Goal: Navigation & Orientation: Find specific page/section

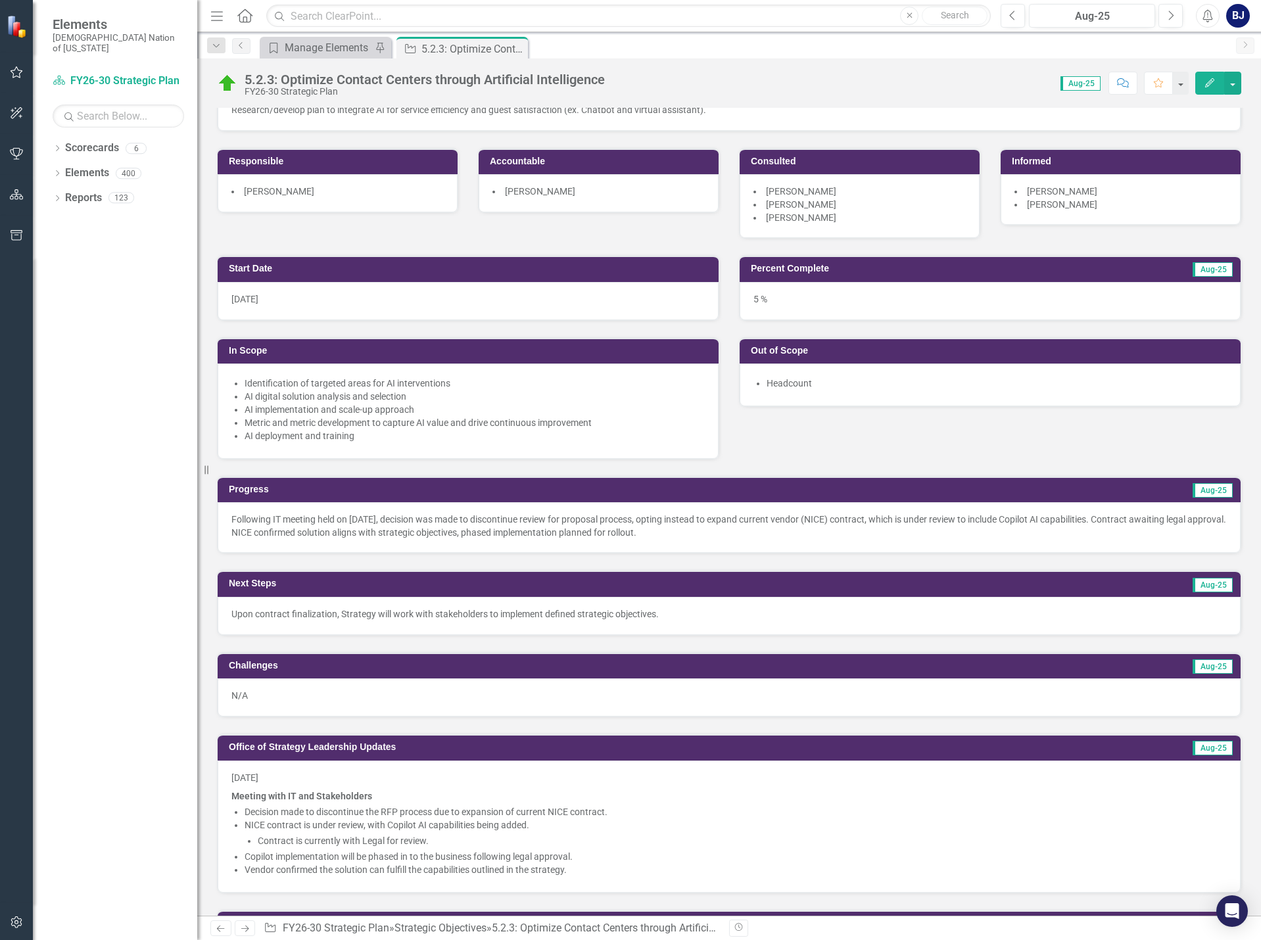
scroll to position [197, 0]
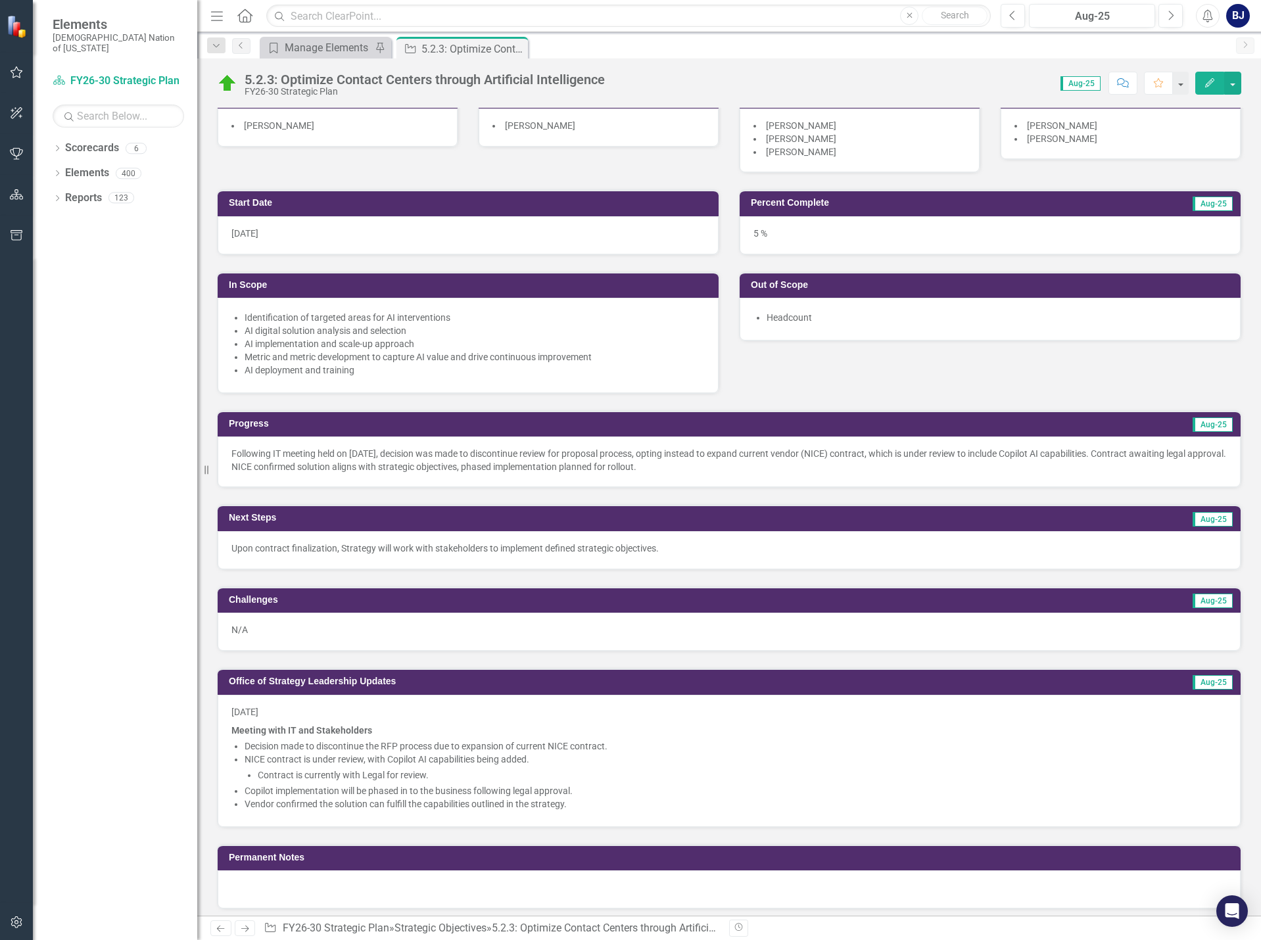
click at [20, 76] on icon "button" at bounding box center [17, 72] width 14 height 11
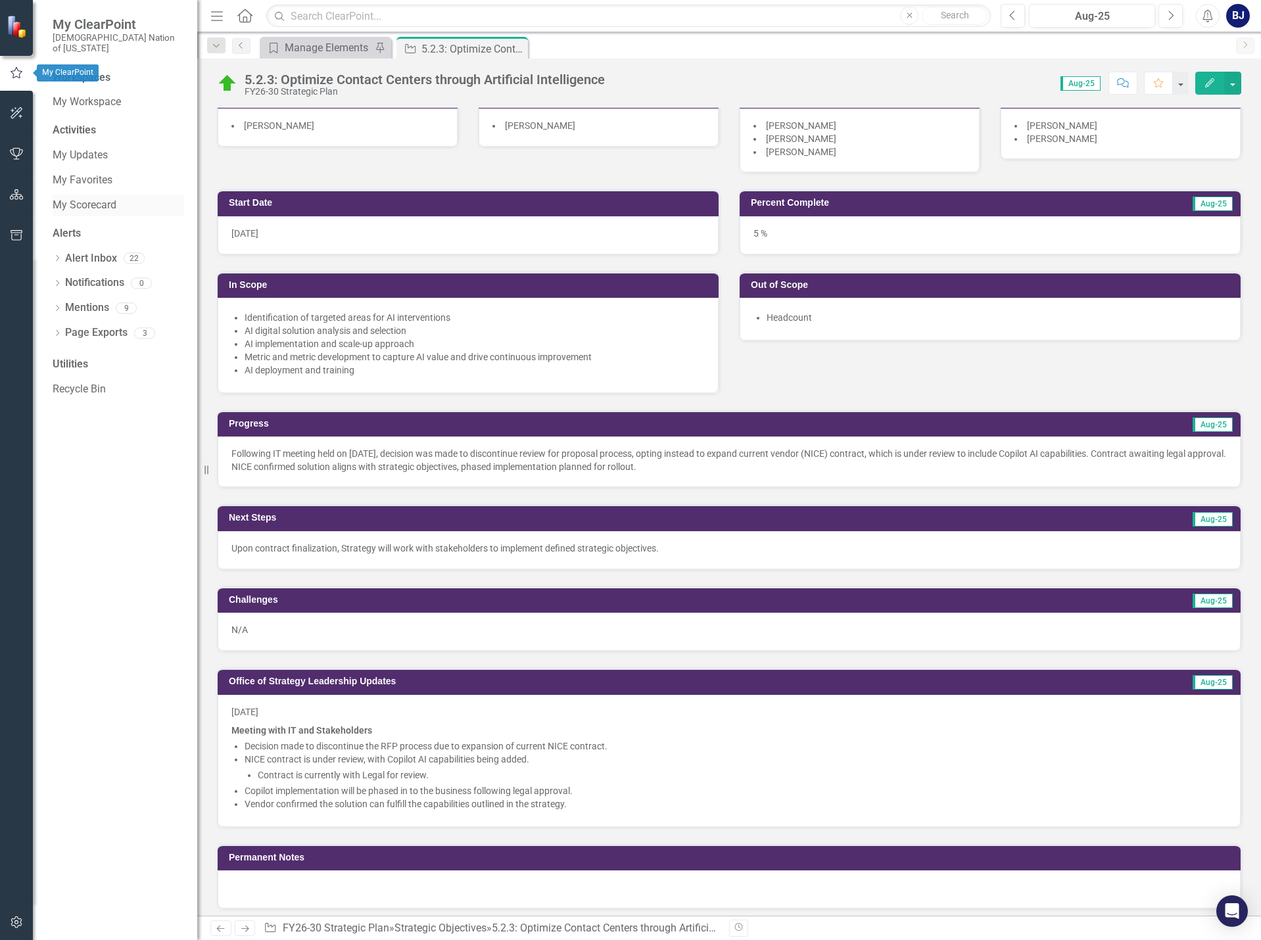
click at [82, 198] on link "My Scorecard" at bounding box center [118, 205] width 131 height 15
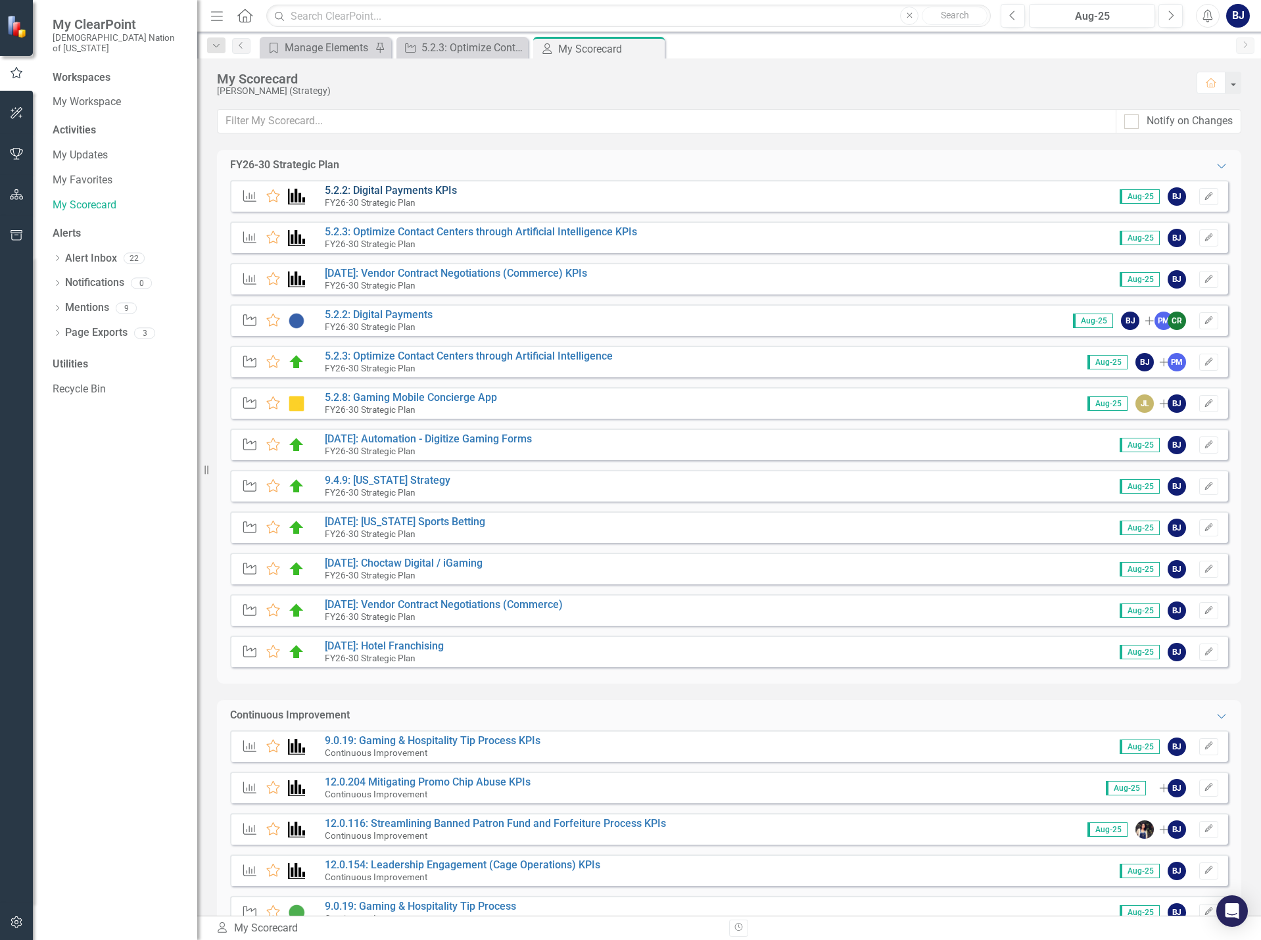
click at [384, 186] on link "5.2.2: Digital Payments KPIs" at bounding box center [391, 190] width 132 height 12
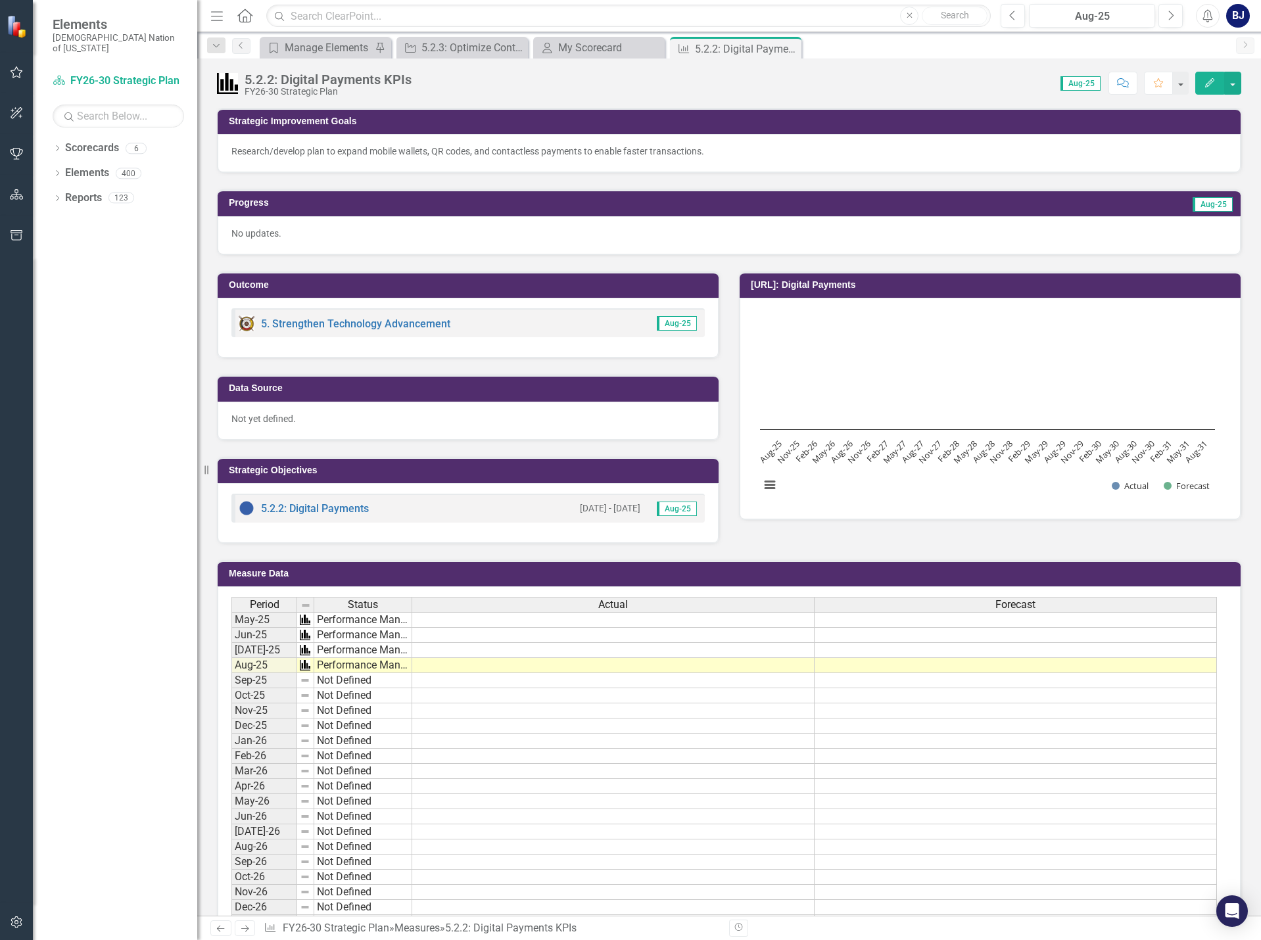
click at [581, 36] on div "Dropdown Search Category Manage Elements Pin Strategic Objective 5.2.3: Optimiz…" at bounding box center [729, 45] width 1064 height 26
click at [581, 38] on div "My Scorecard My Scorecard Close" at bounding box center [598, 48] width 131 height 22
click at [577, 46] on div "My Scorecard" at bounding box center [601, 47] width 87 height 16
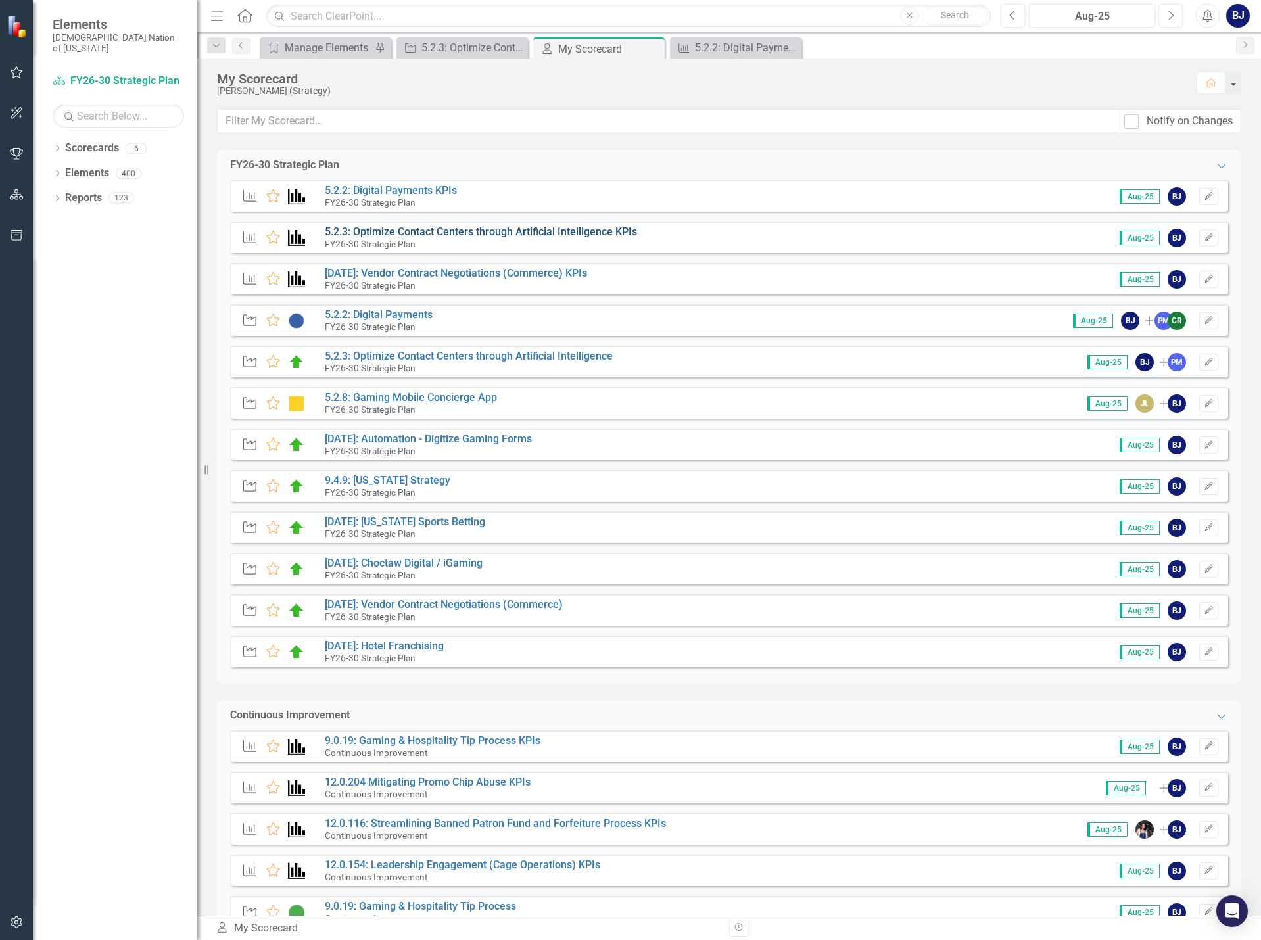
click at [391, 235] on link "5.2.3: Optimize Contact Centers through Artificial Intelligence KPIs" at bounding box center [481, 232] width 312 height 12
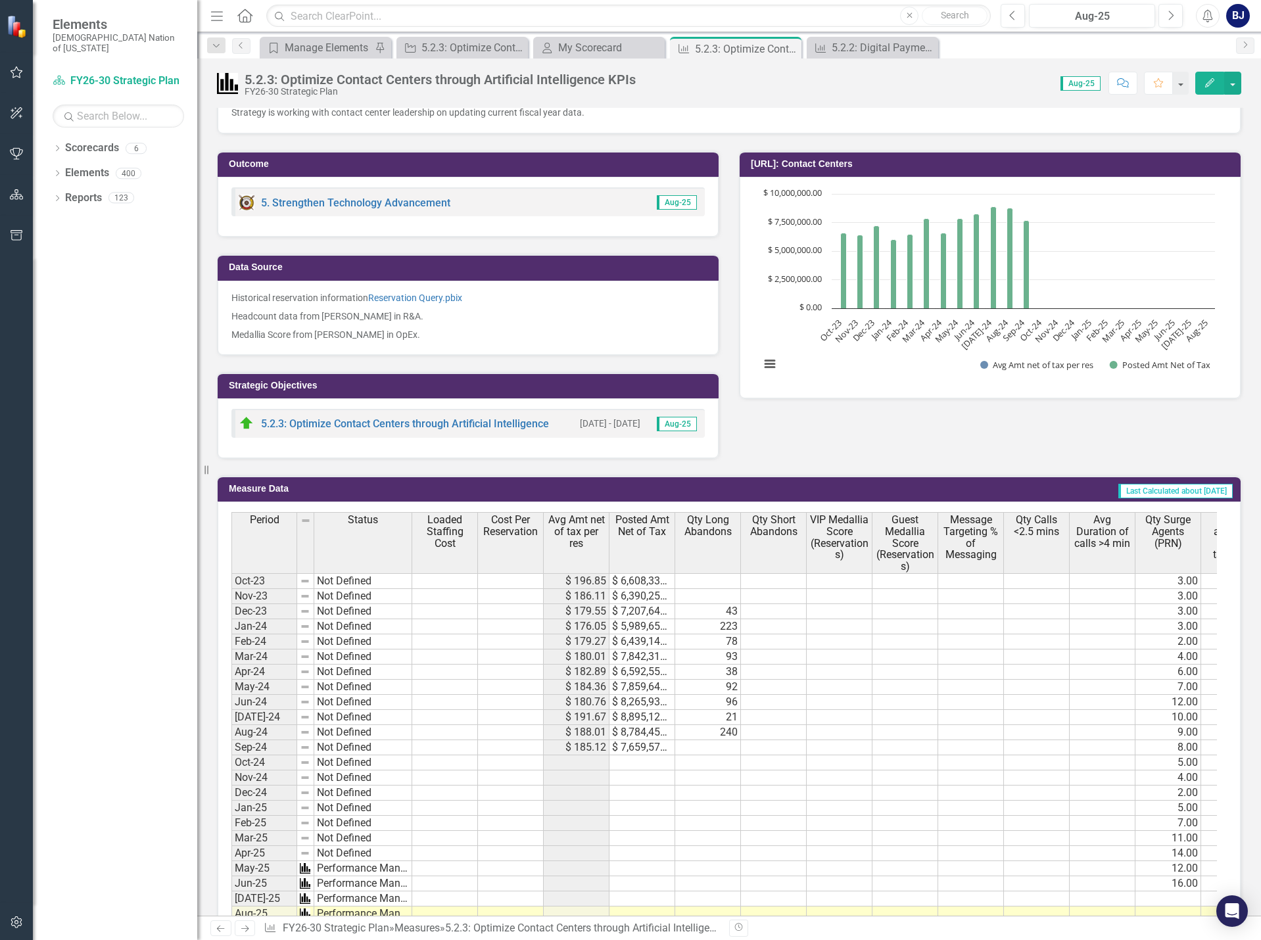
scroll to position [131, 0]
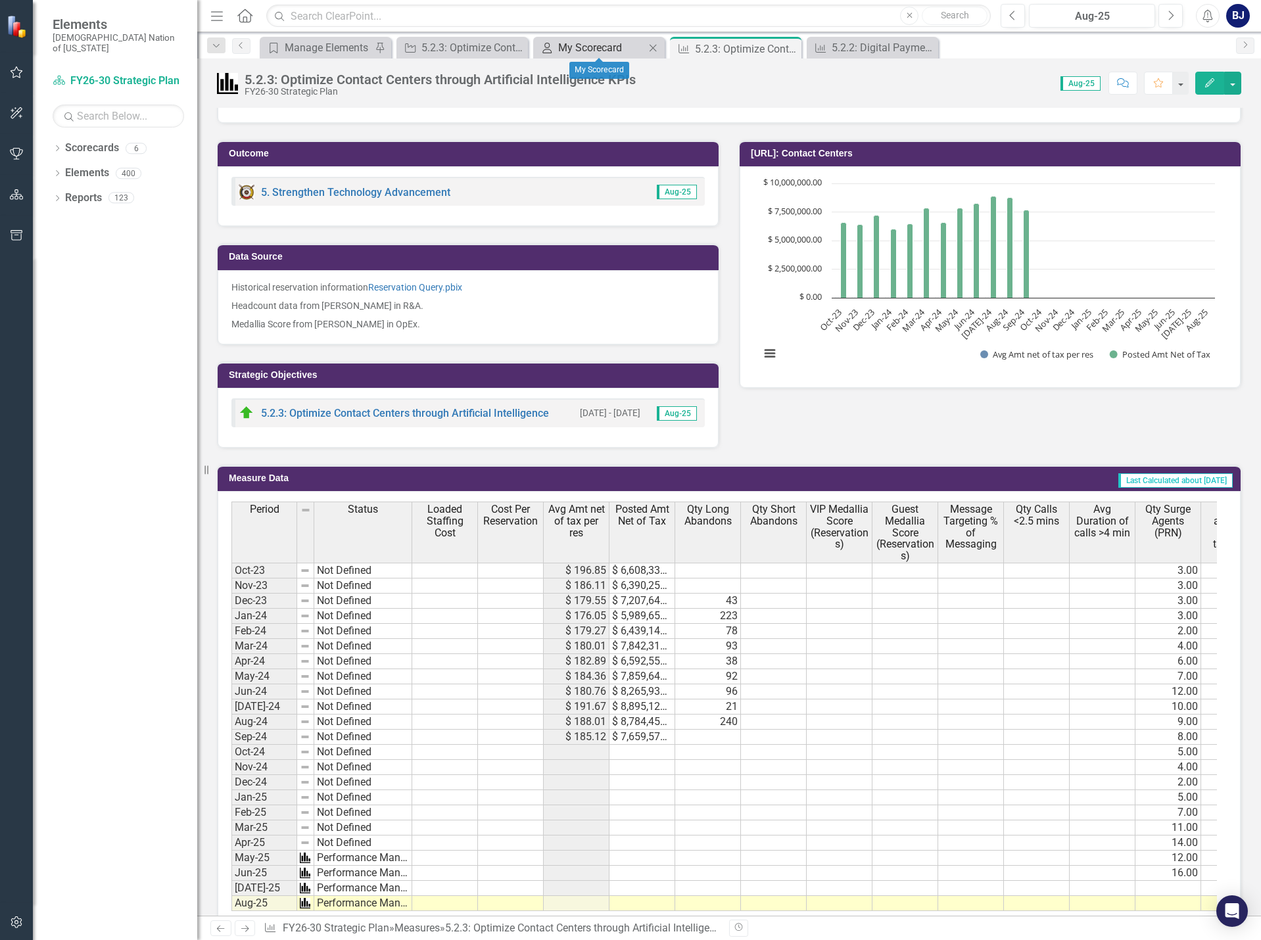
click at [577, 41] on div "My Scorecard" at bounding box center [601, 47] width 87 height 16
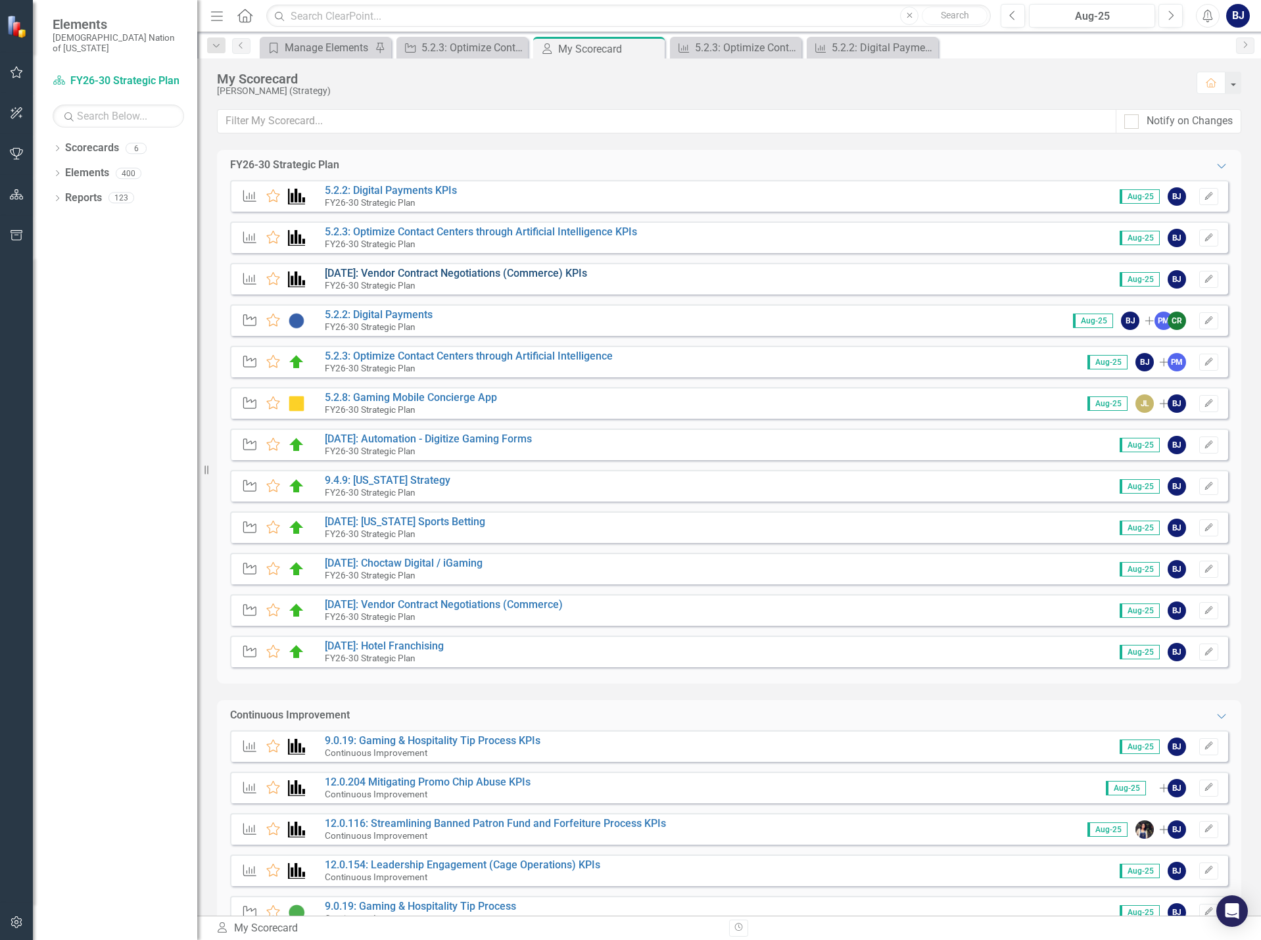
click at [375, 273] on link "[DATE]: Vendor Contract Negotiations (Commerce) KPIs" at bounding box center [456, 273] width 262 height 12
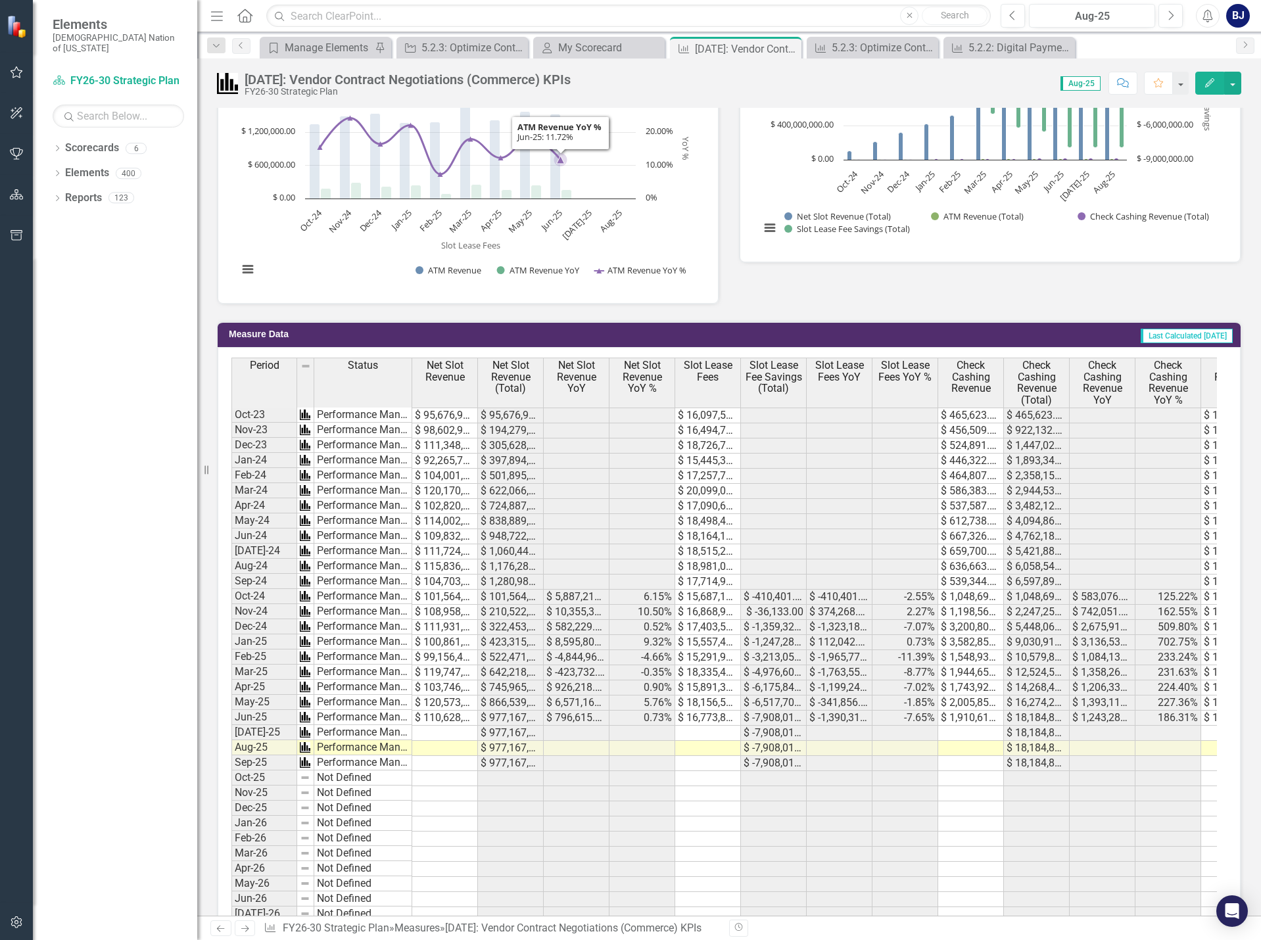
scroll to position [789, 0]
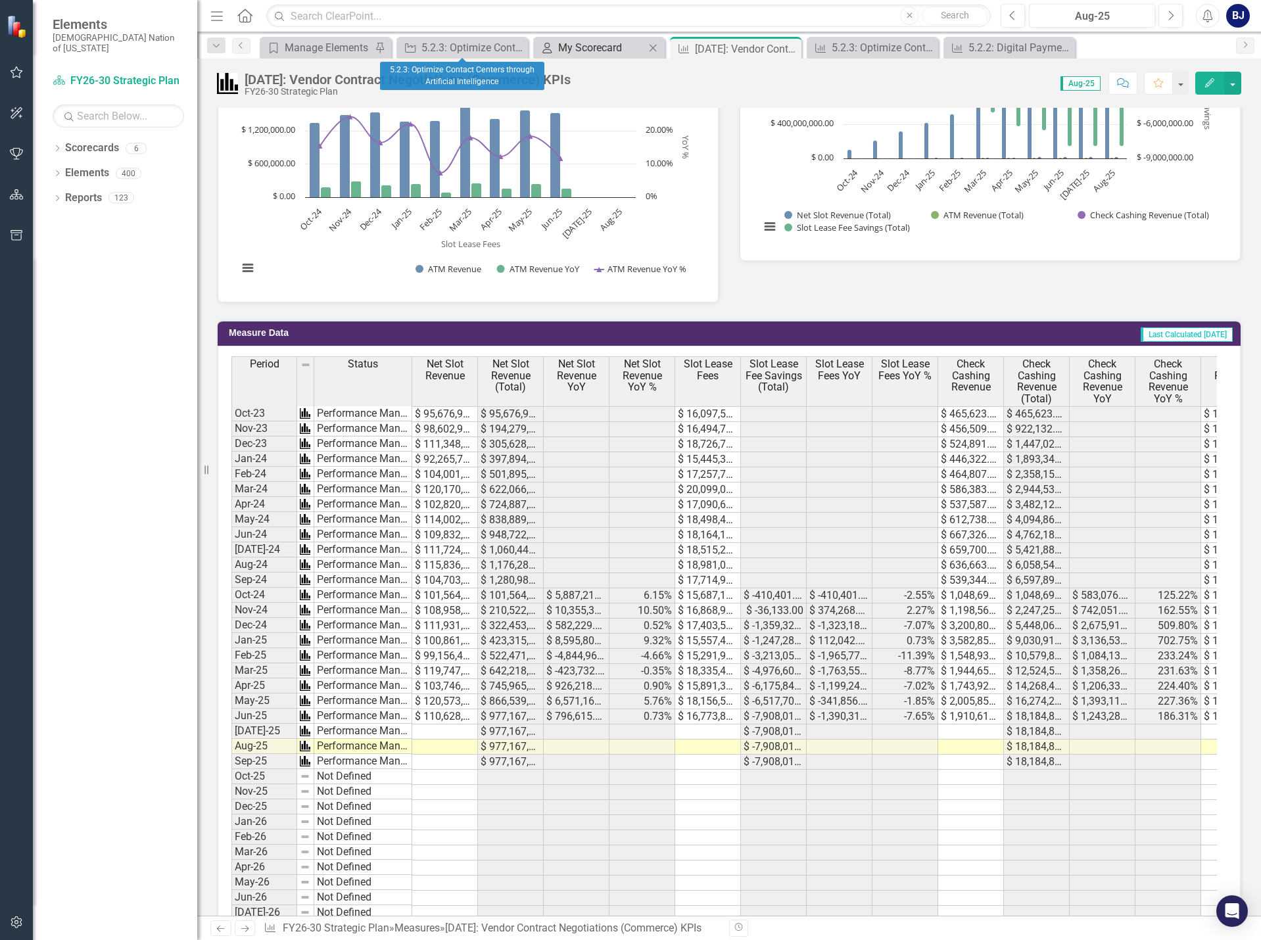
click at [604, 46] on div "My Scorecard" at bounding box center [601, 47] width 87 height 16
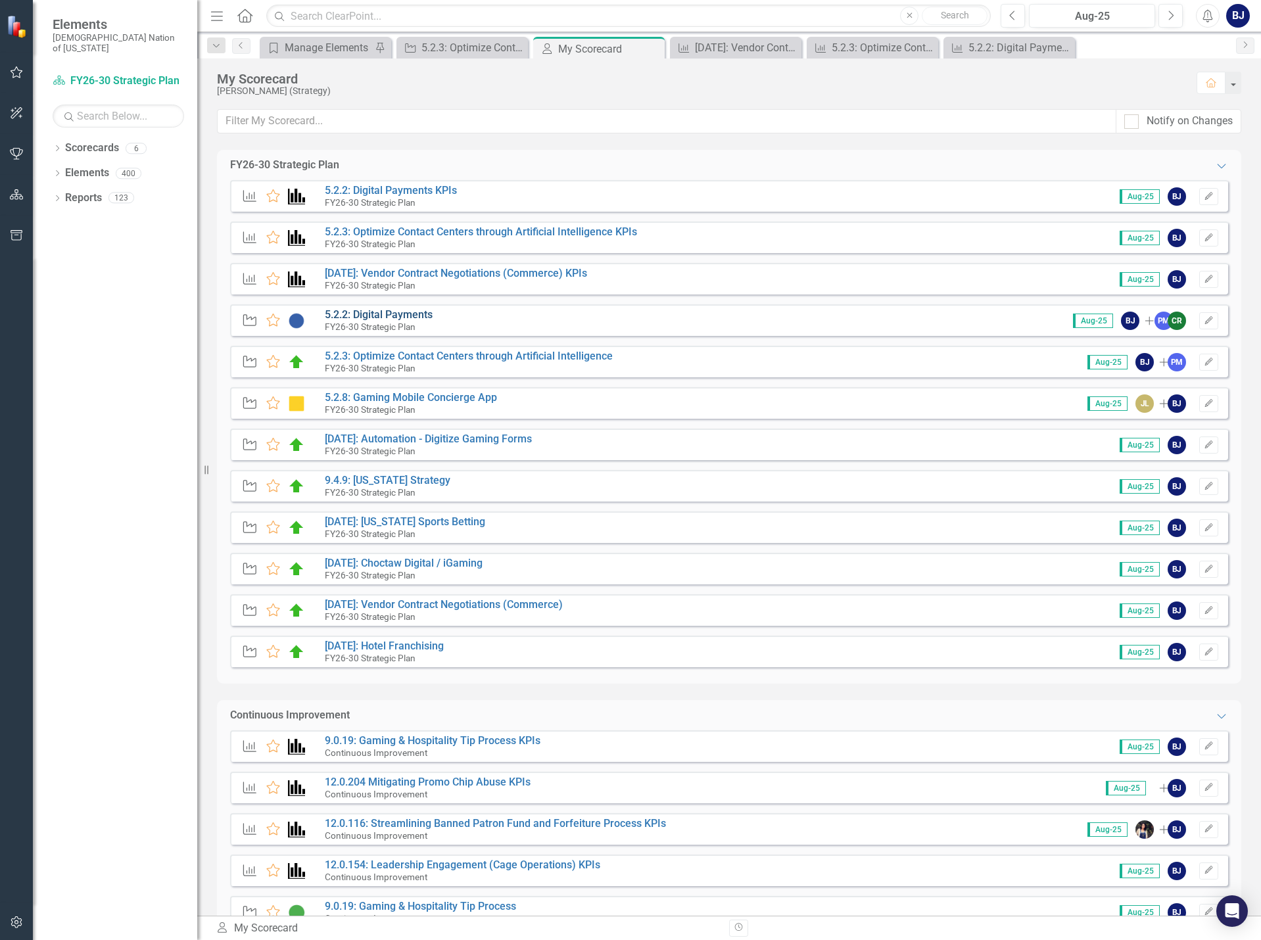
click at [409, 318] on link "5.2.2: Digital Payments" at bounding box center [379, 314] width 108 height 12
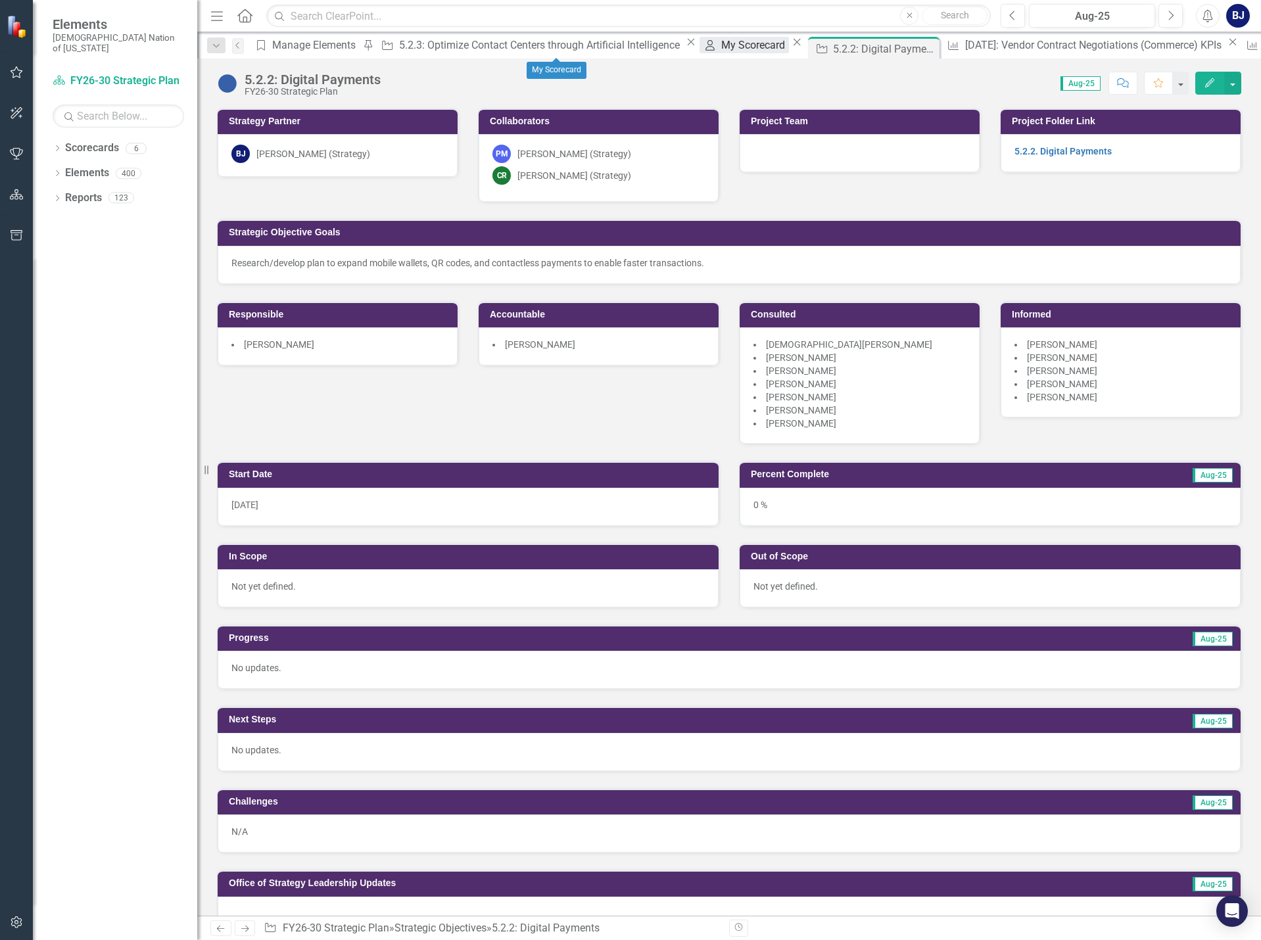
click at [721, 50] on div "My Scorecard" at bounding box center [755, 45] width 68 height 16
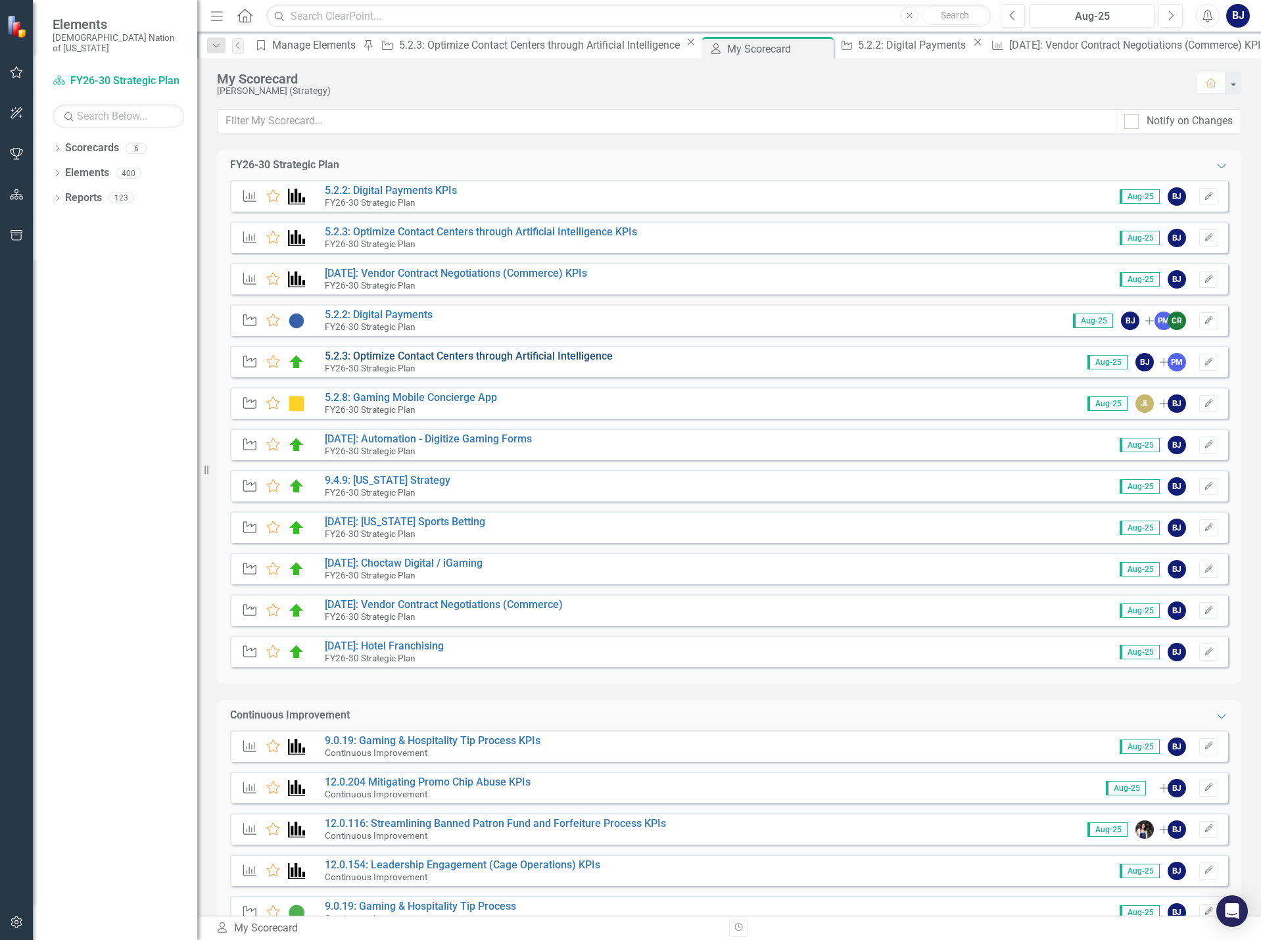
click at [381, 358] on link "5.2.3: Optimize Contact Centers through Artificial Intelligence" at bounding box center [469, 356] width 288 height 12
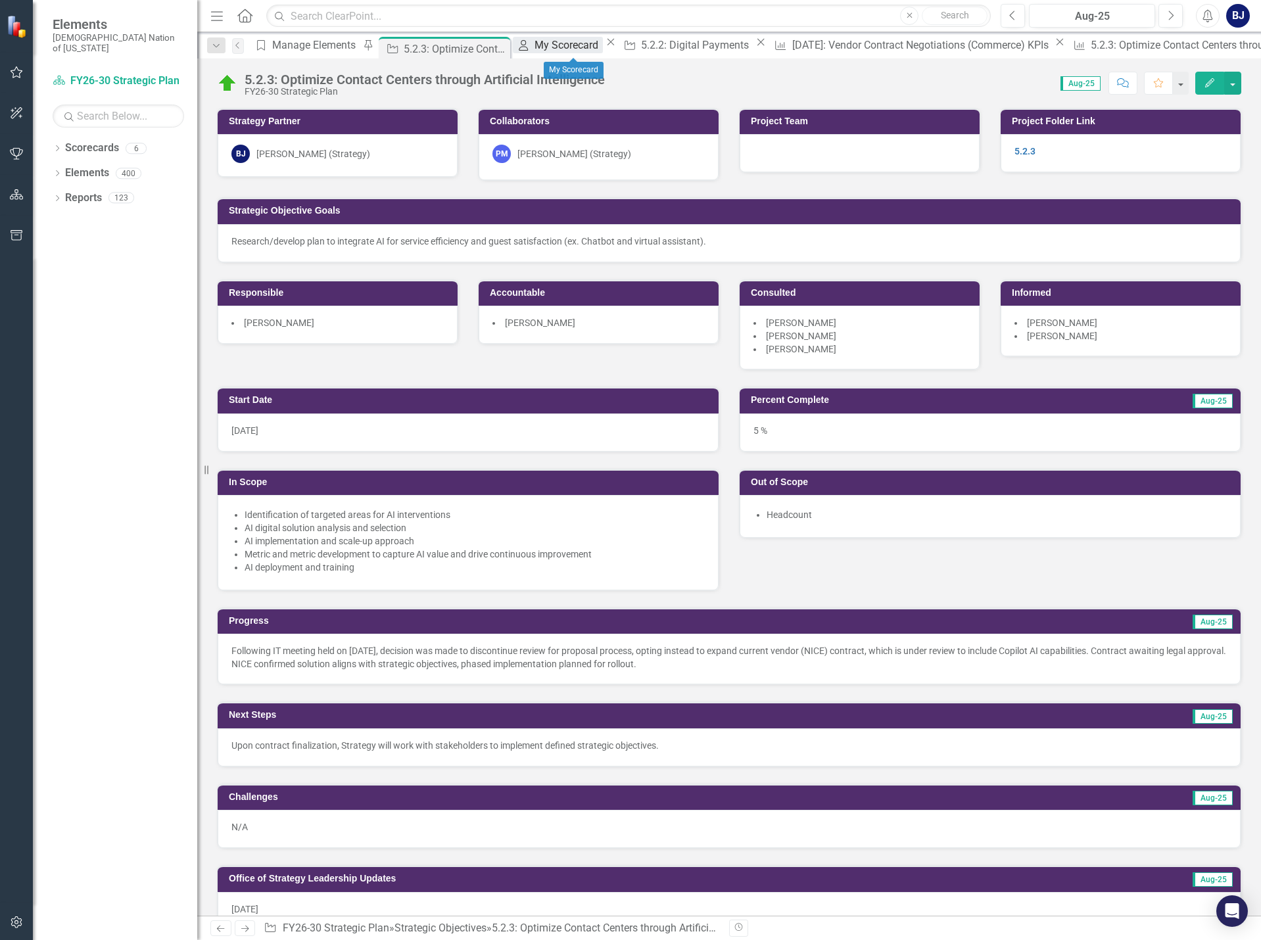
click at [582, 49] on div "My Scorecard" at bounding box center [569, 45] width 68 height 16
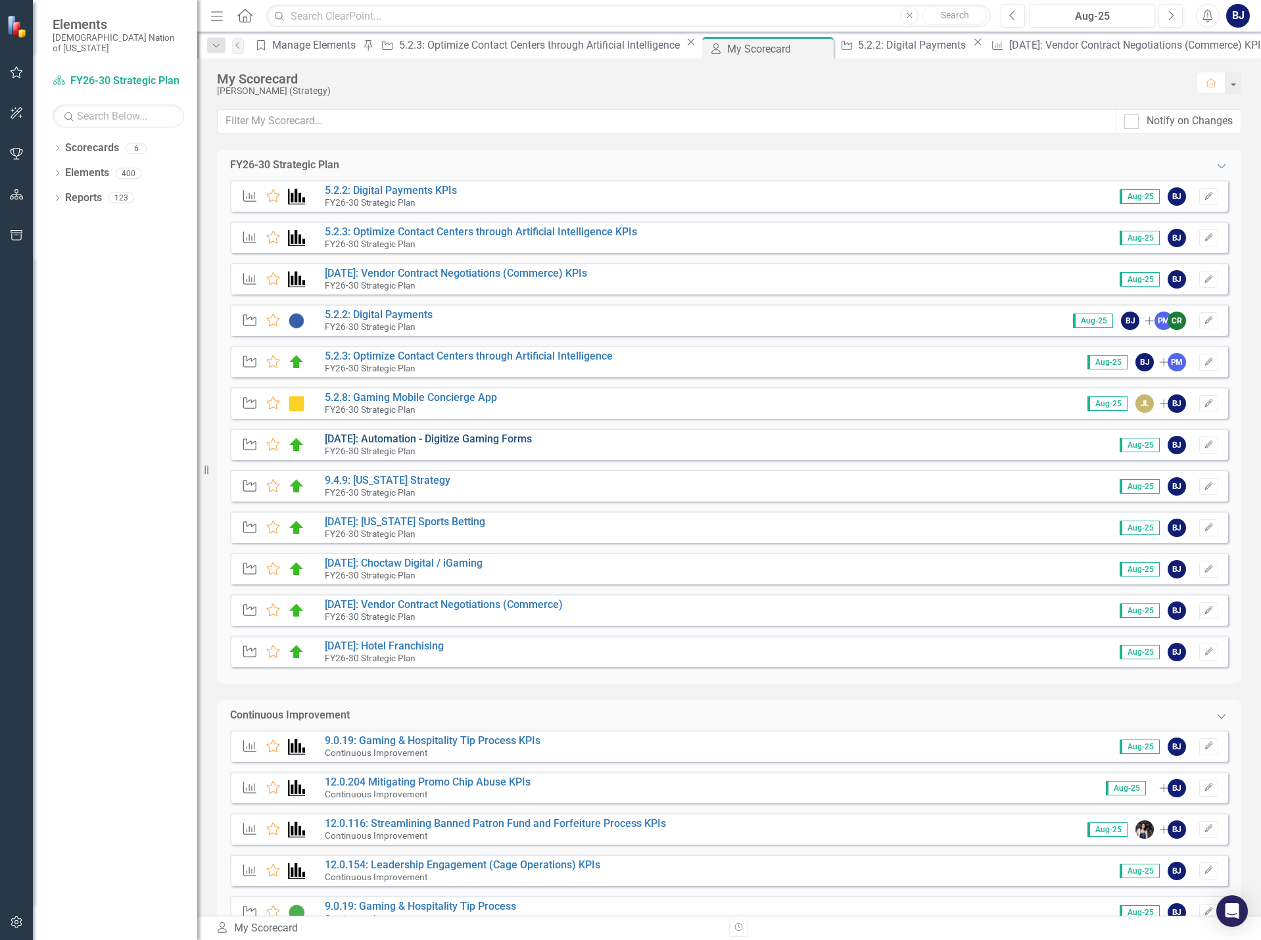
click at [374, 442] on link "[DATE]: Automation - Digitize Gaming Forms" at bounding box center [428, 439] width 207 height 12
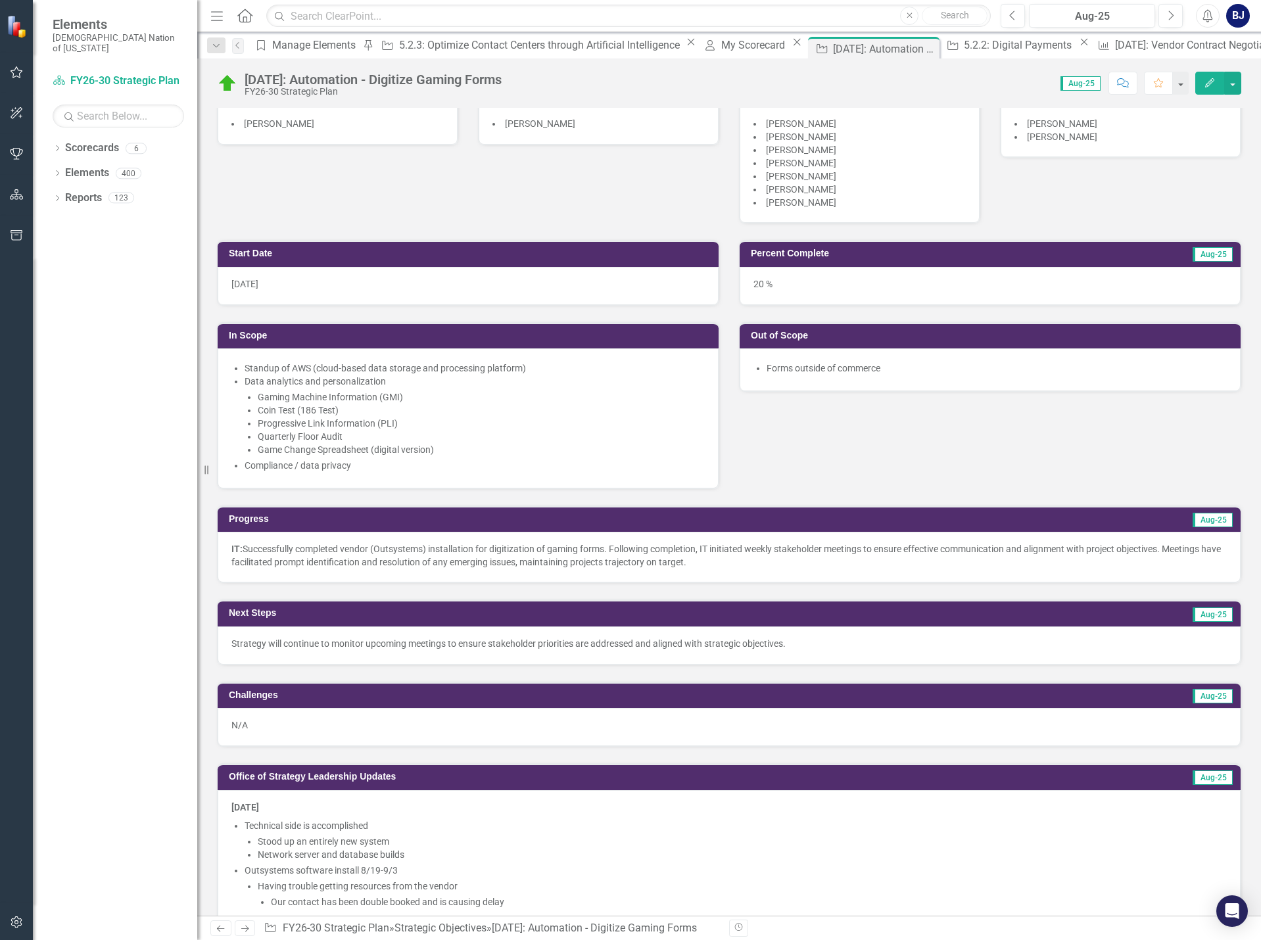
scroll to position [197, 0]
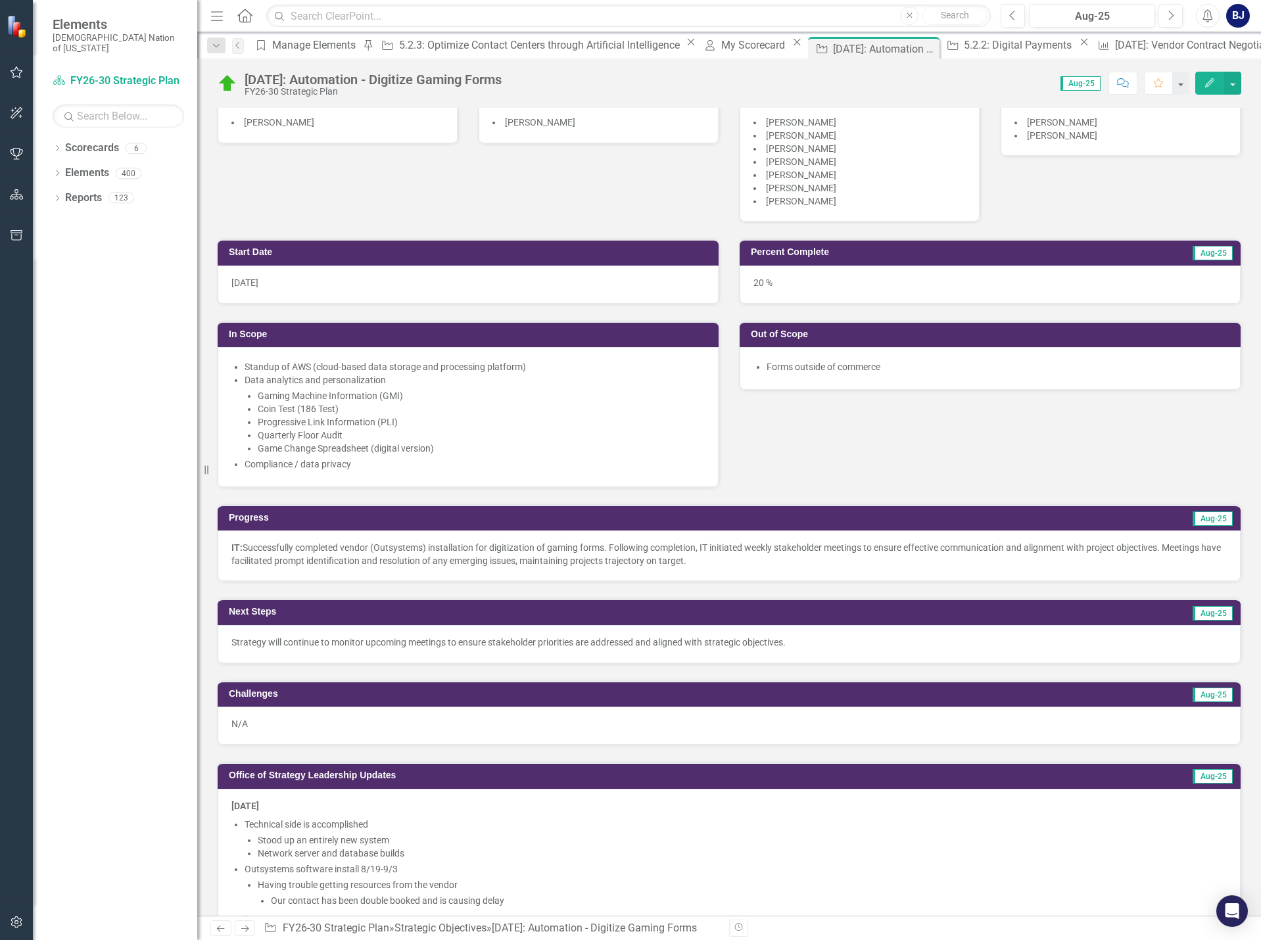
click at [700, 53] on div "My Scorecard My Scorecard Close" at bounding box center [753, 45] width 106 height 16
click at [721, 49] on div "My Scorecard" at bounding box center [755, 45] width 68 height 16
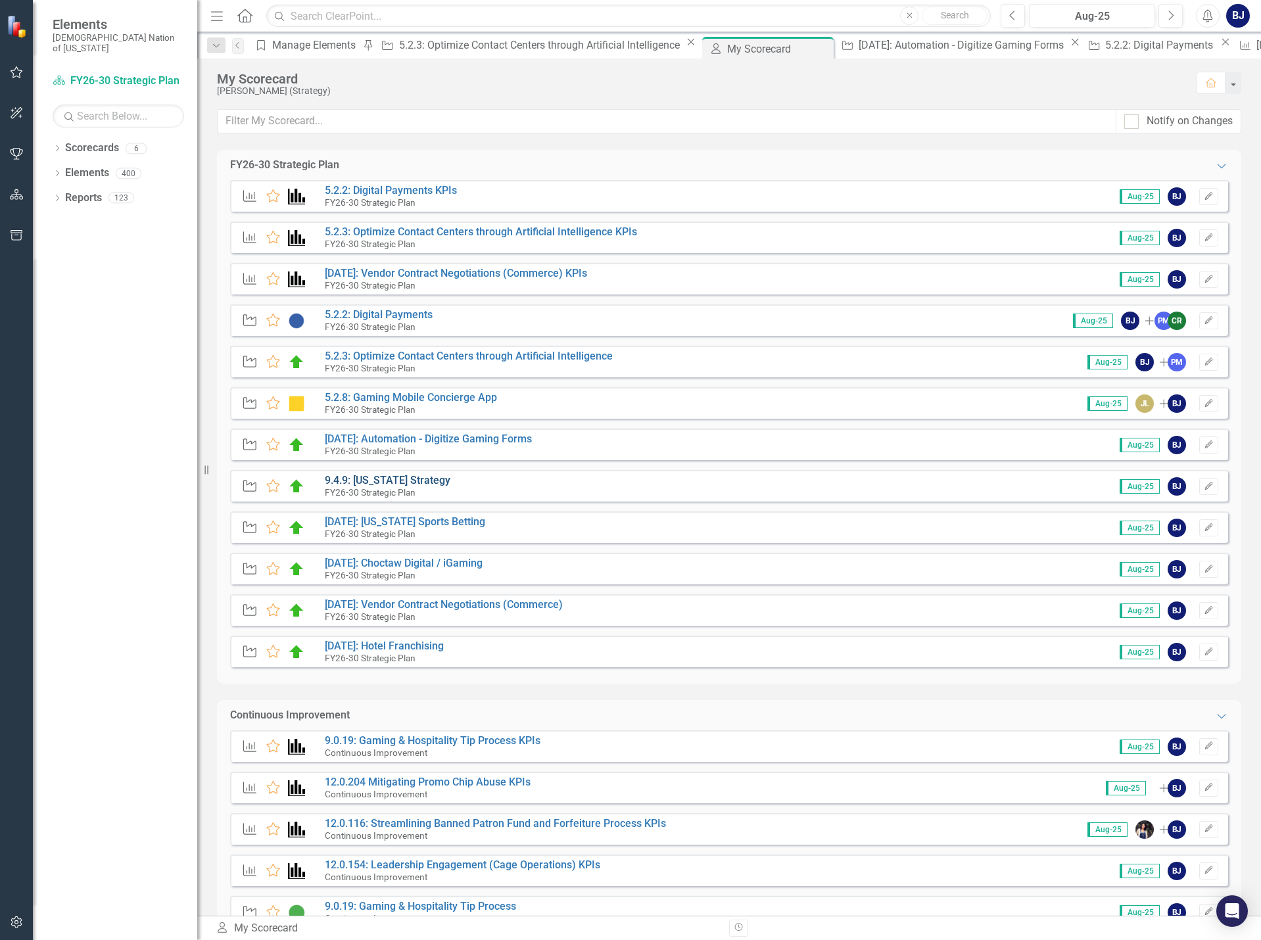
click at [396, 482] on link "9.4.9: [US_STATE] Strategy" at bounding box center [388, 480] width 126 height 12
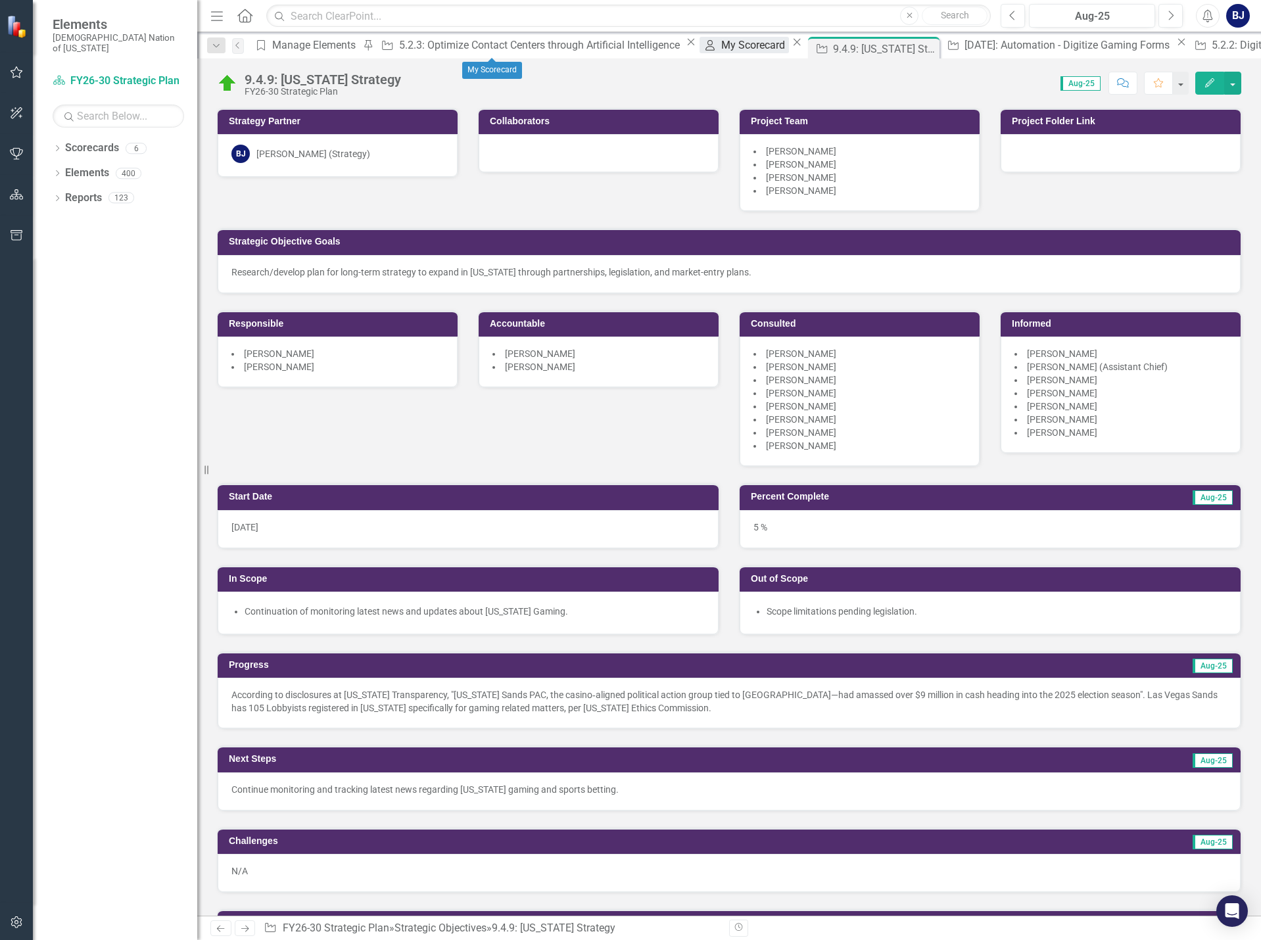
click at [721, 45] on div "My Scorecard" at bounding box center [755, 45] width 68 height 16
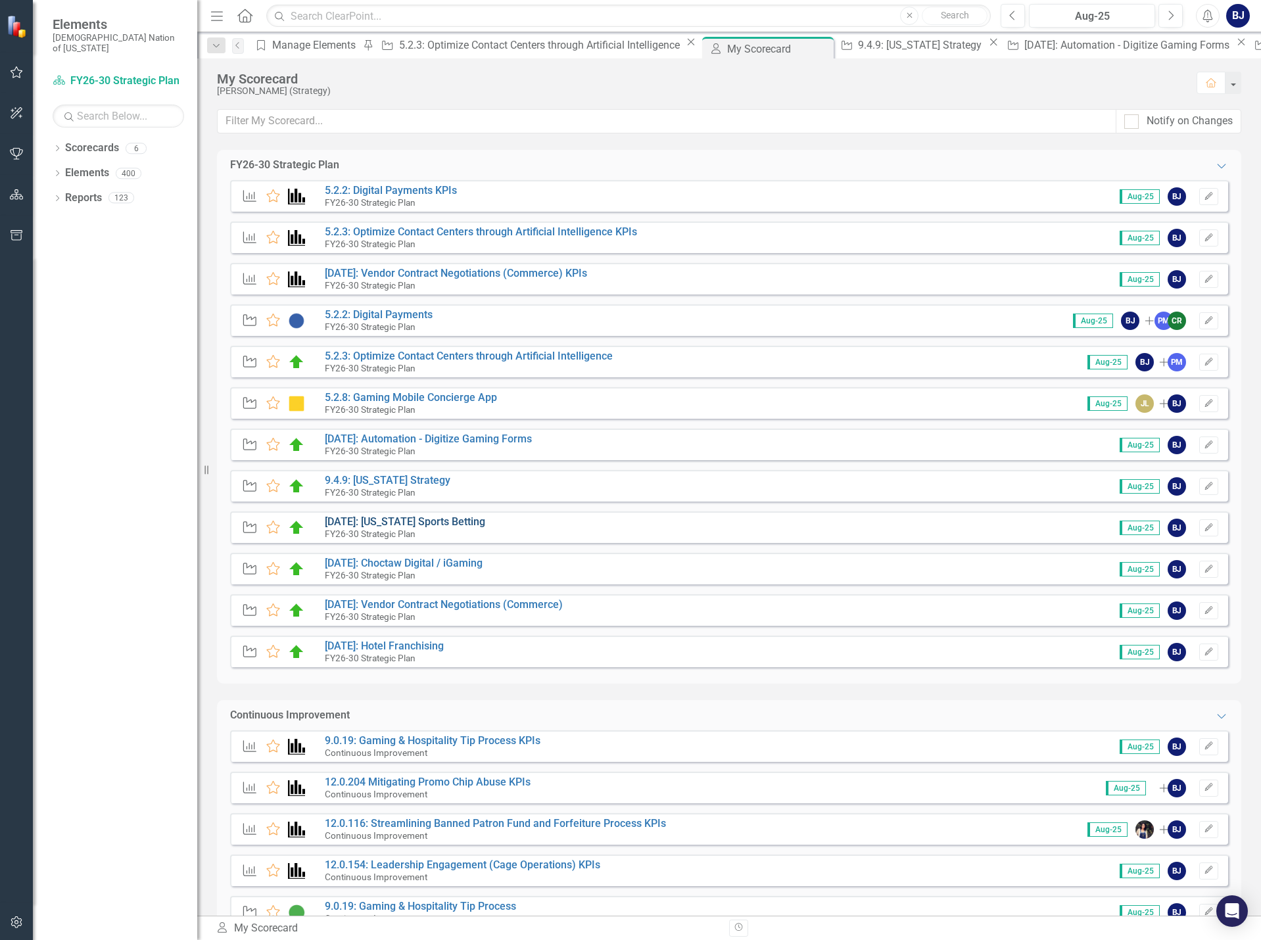
click at [401, 524] on link "[DATE]: [US_STATE] Sports Betting" at bounding box center [405, 521] width 160 height 12
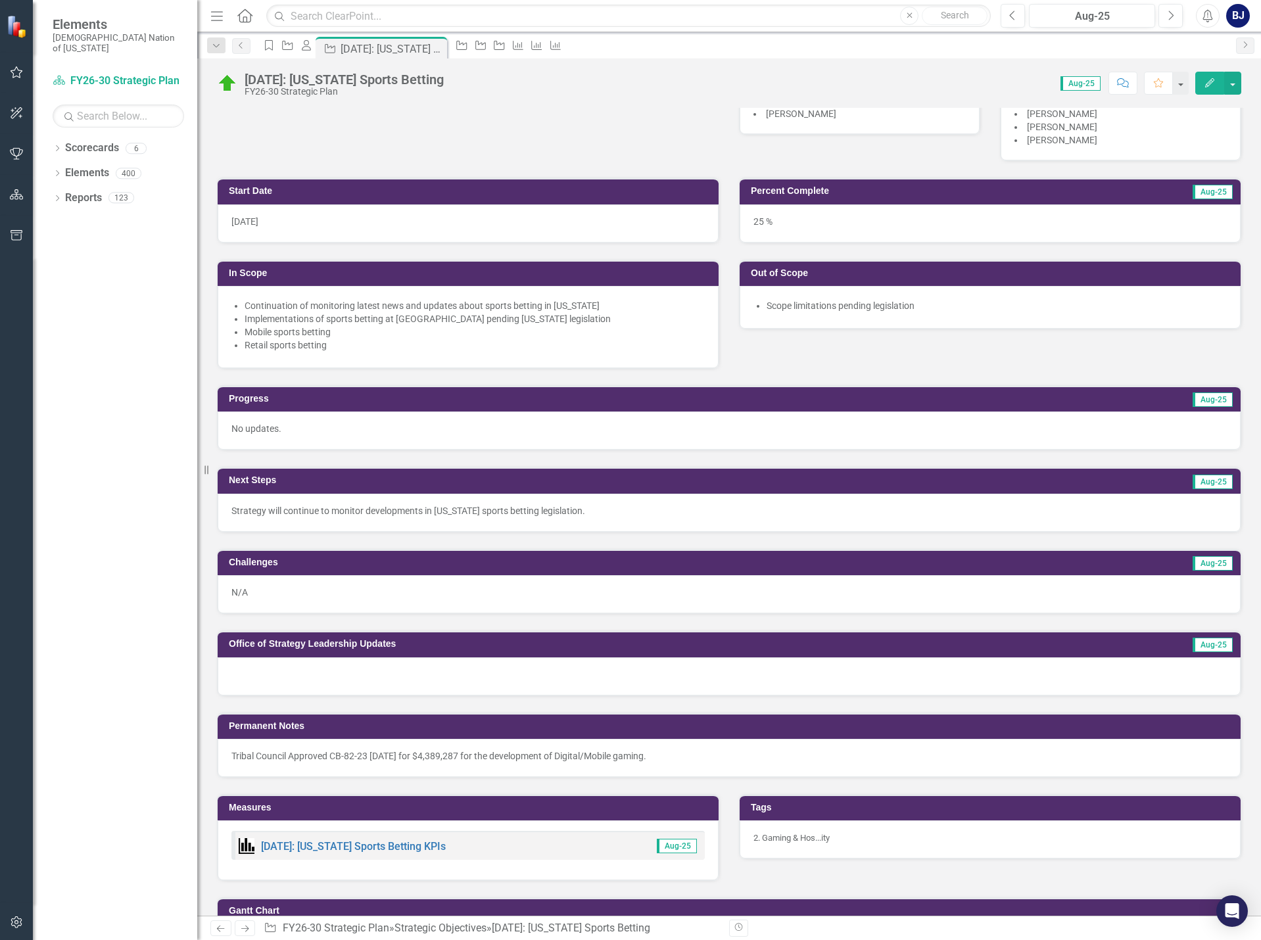
scroll to position [329, 0]
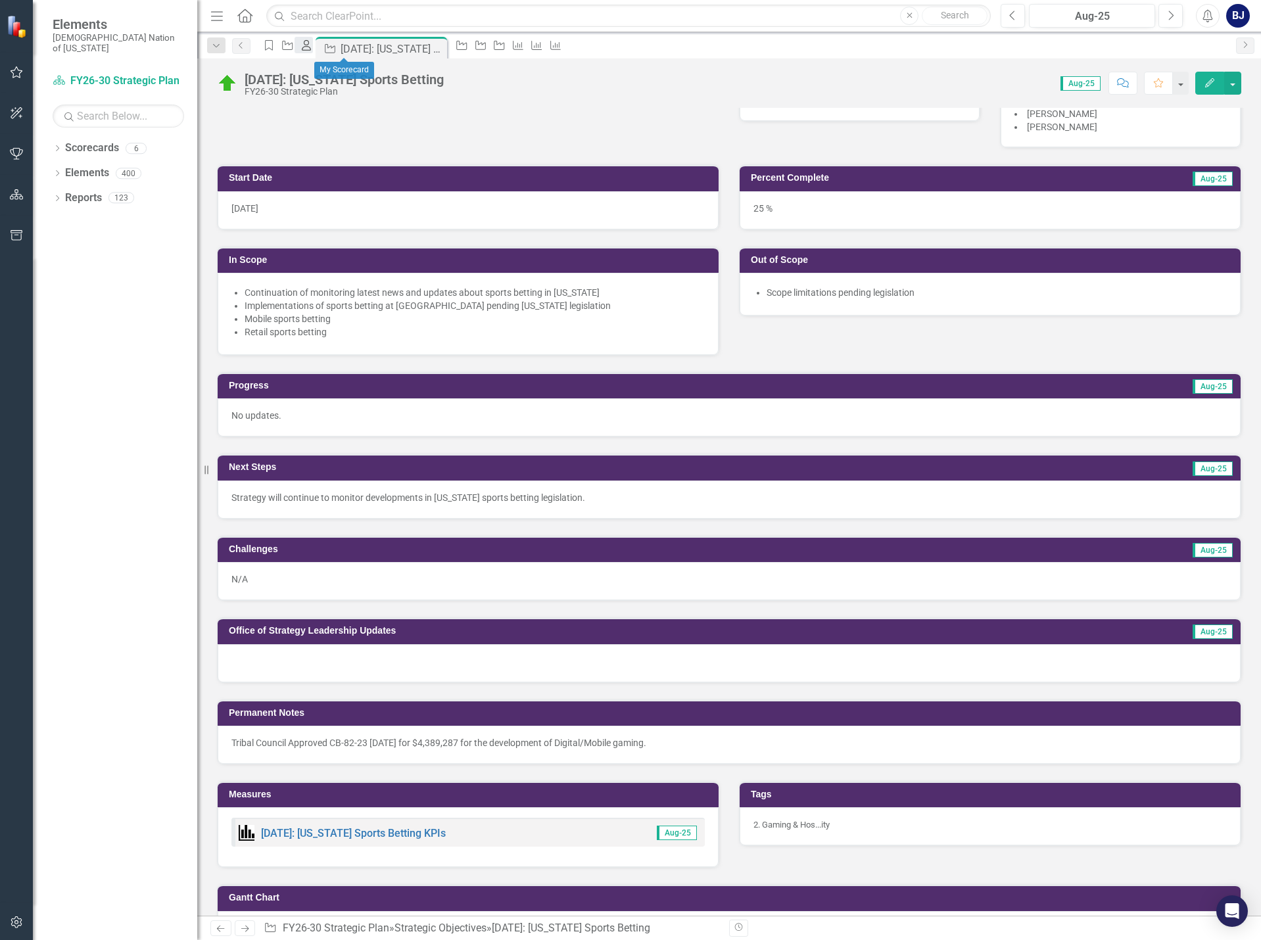
click at [313, 53] on link "My Scorecard" at bounding box center [304, 45] width 18 height 16
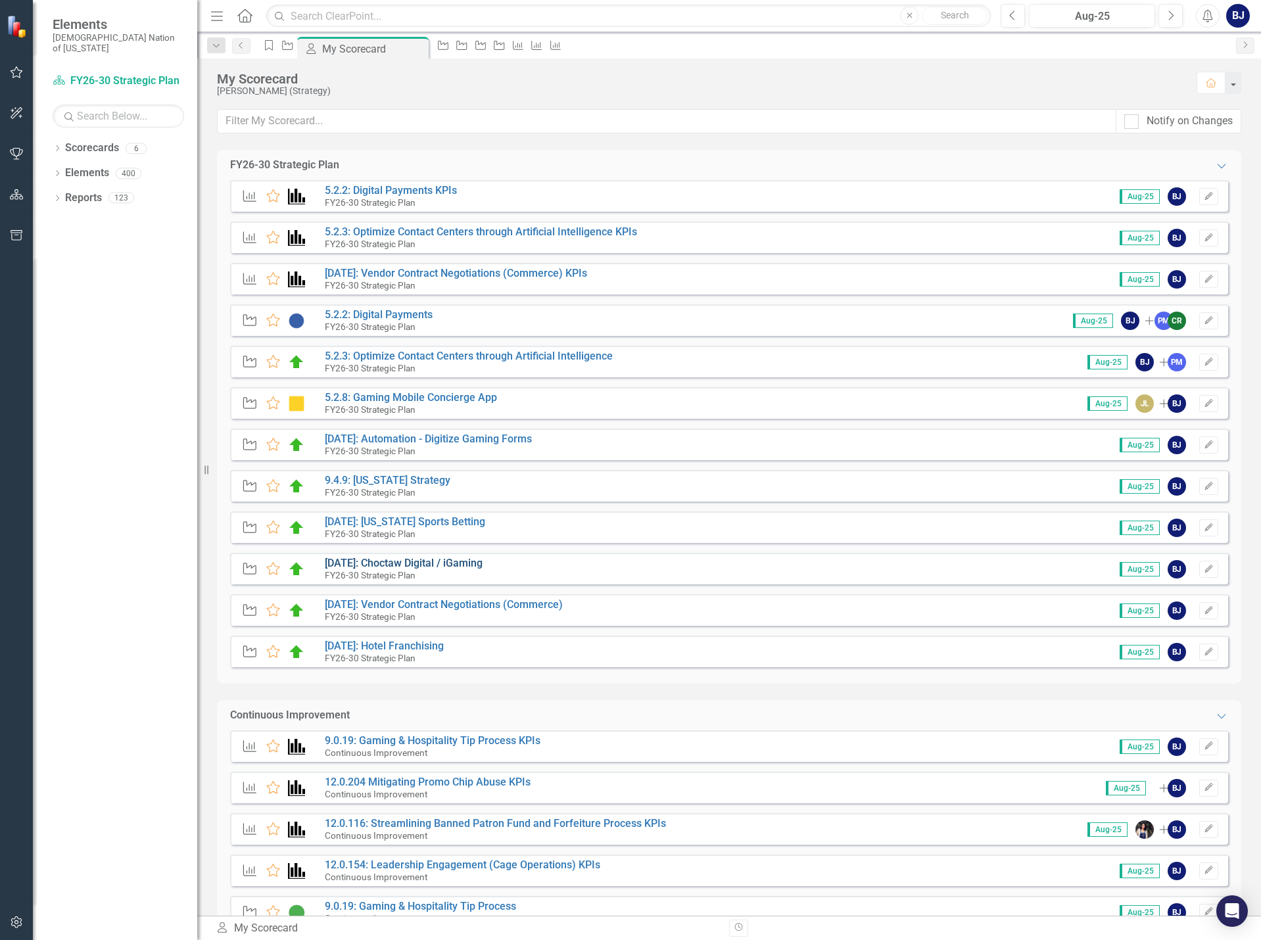
click at [395, 562] on link "[DATE]: Choctaw Digital / iGaming" at bounding box center [404, 563] width 158 height 12
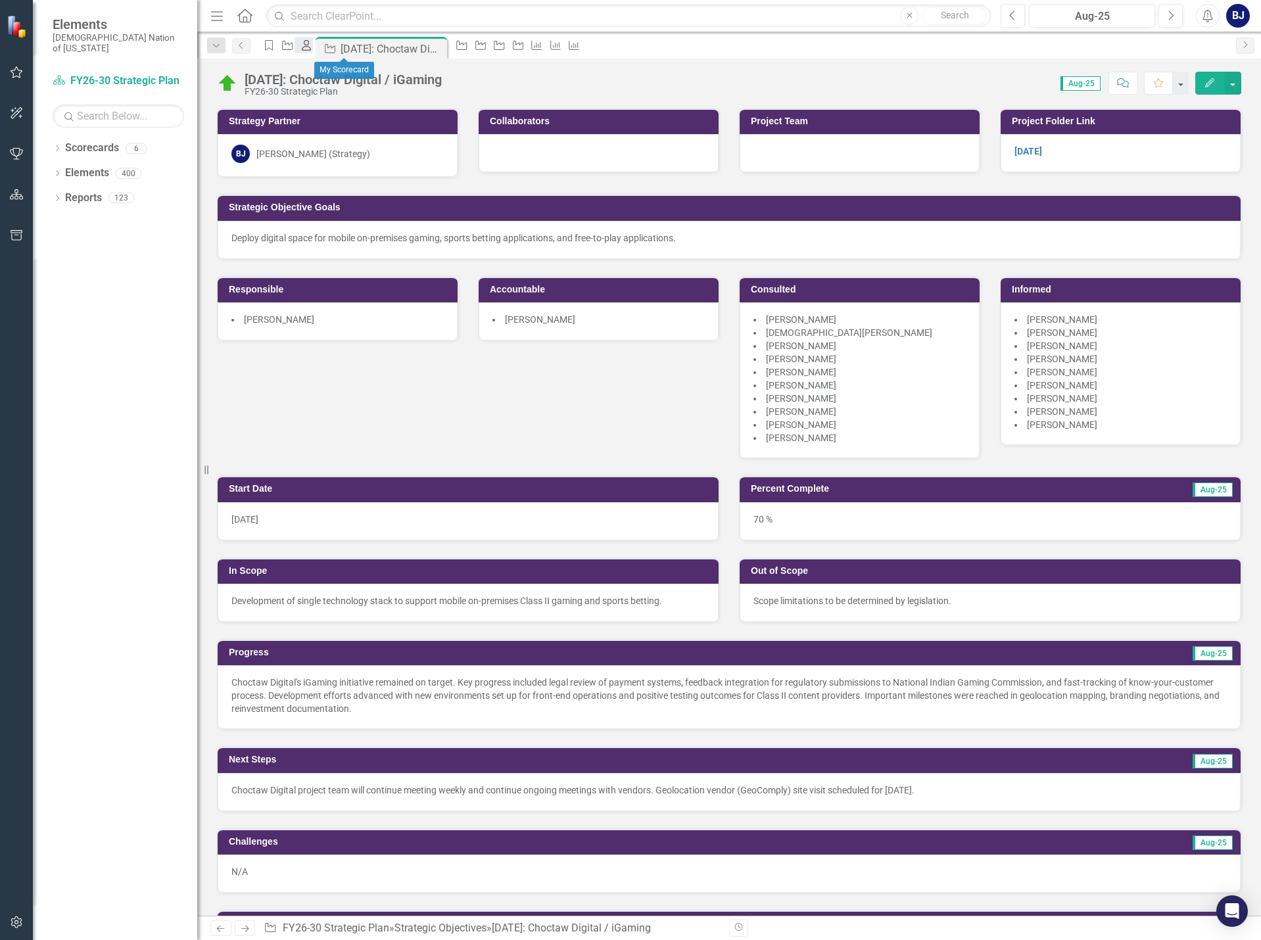
click at [313, 53] on link "My Scorecard" at bounding box center [304, 45] width 18 height 16
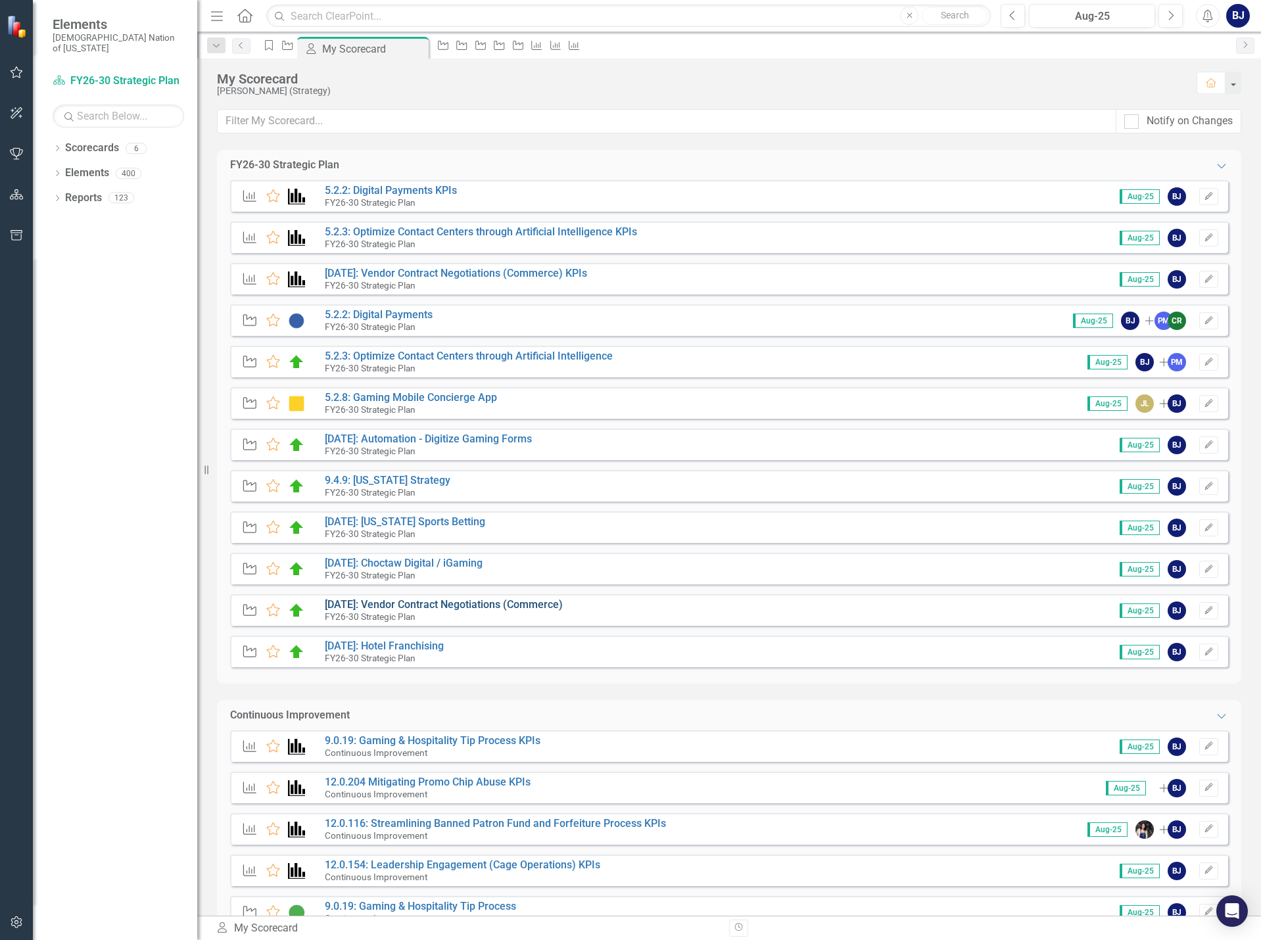
click at [392, 603] on link "[DATE]: Vendor Contract Negotiations (Commerce)" at bounding box center [444, 604] width 238 height 12
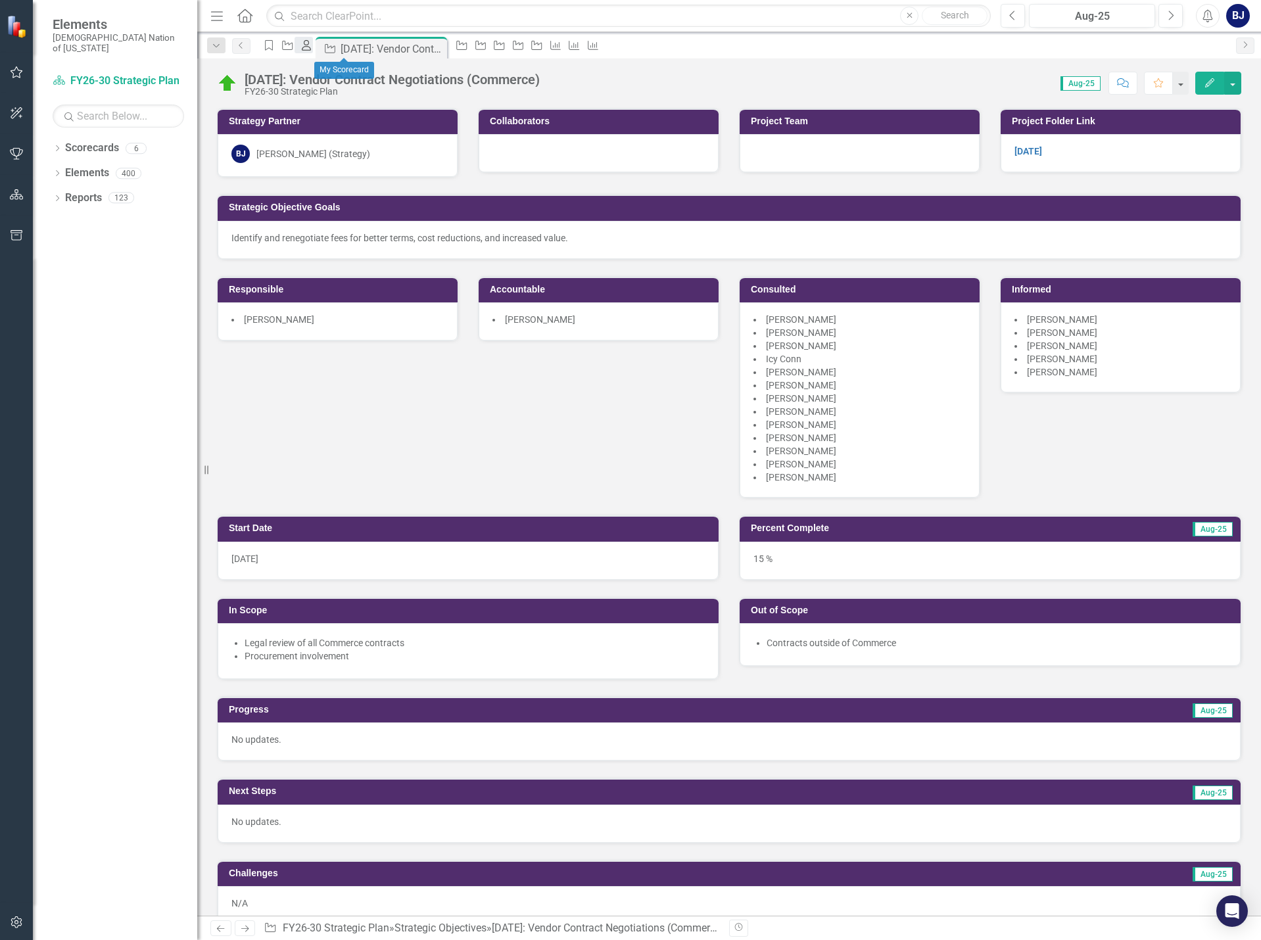
click at [313, 51] on icon "My Scorecard" at bounding box center [306, 45] width 13 height 11
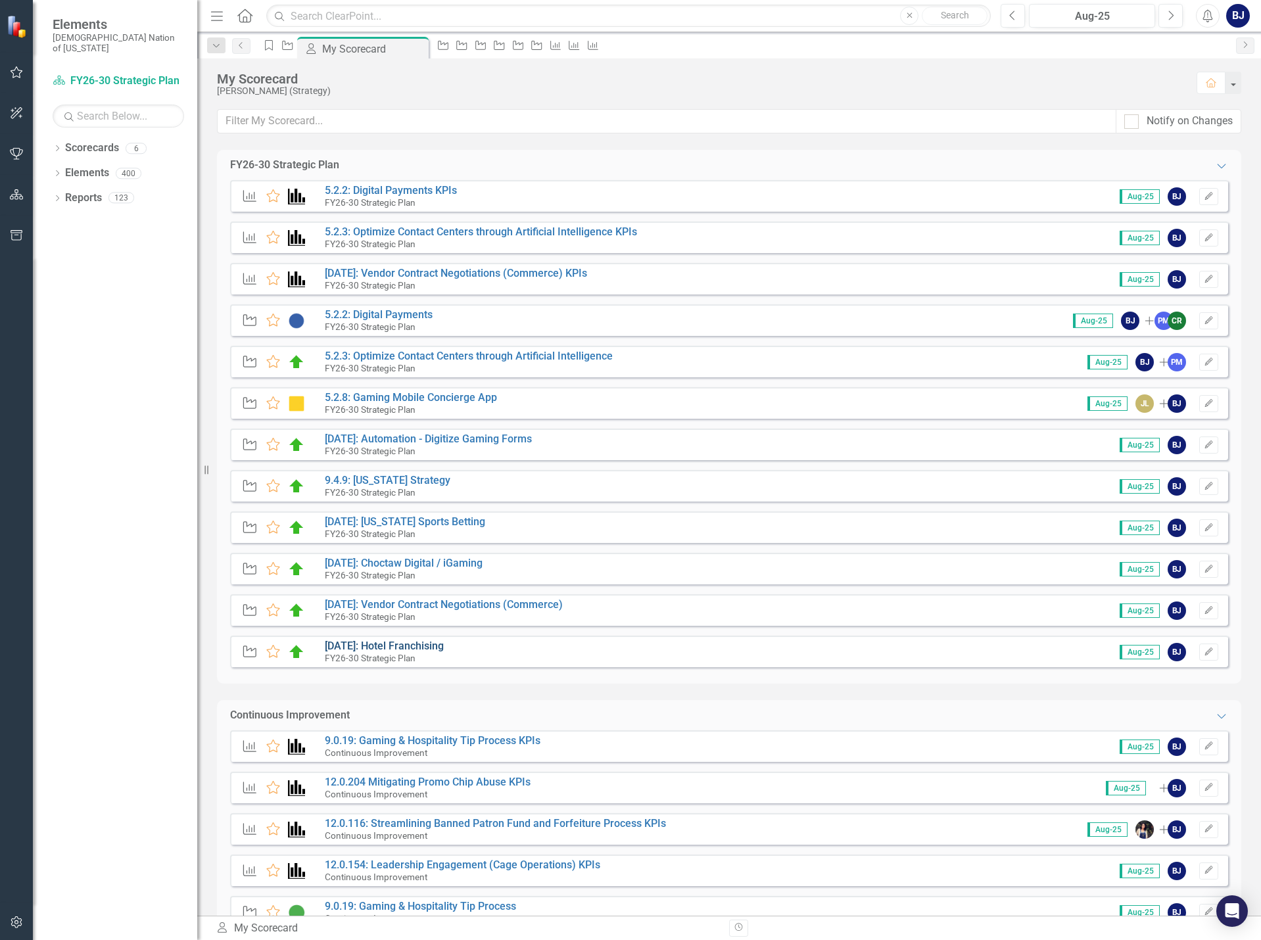
click at [406, 642] on link "[DATE]: Hotel Franchising" at bounding box center [384, 646] width 119 height 12
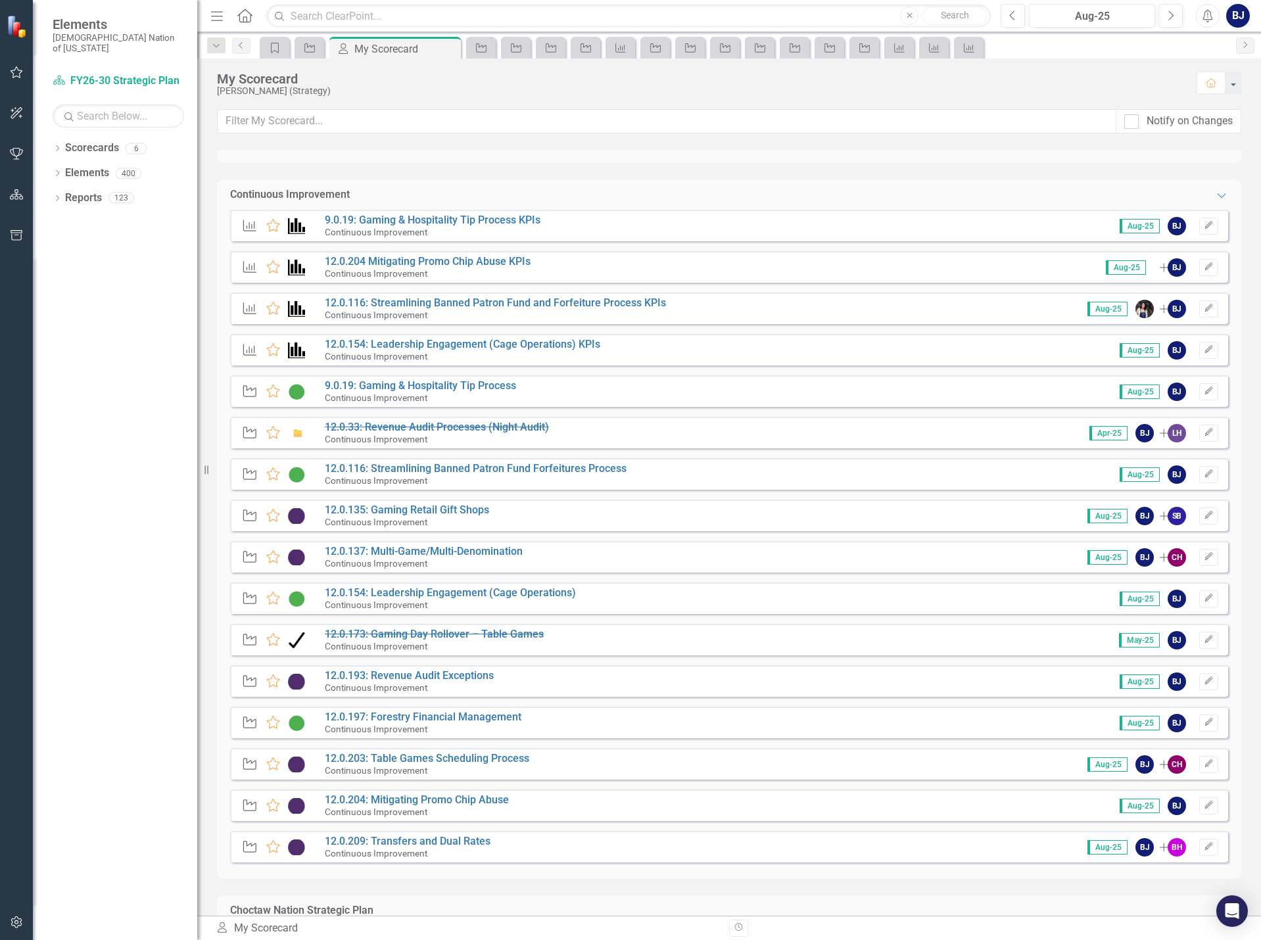
scroll to position [526, 0]
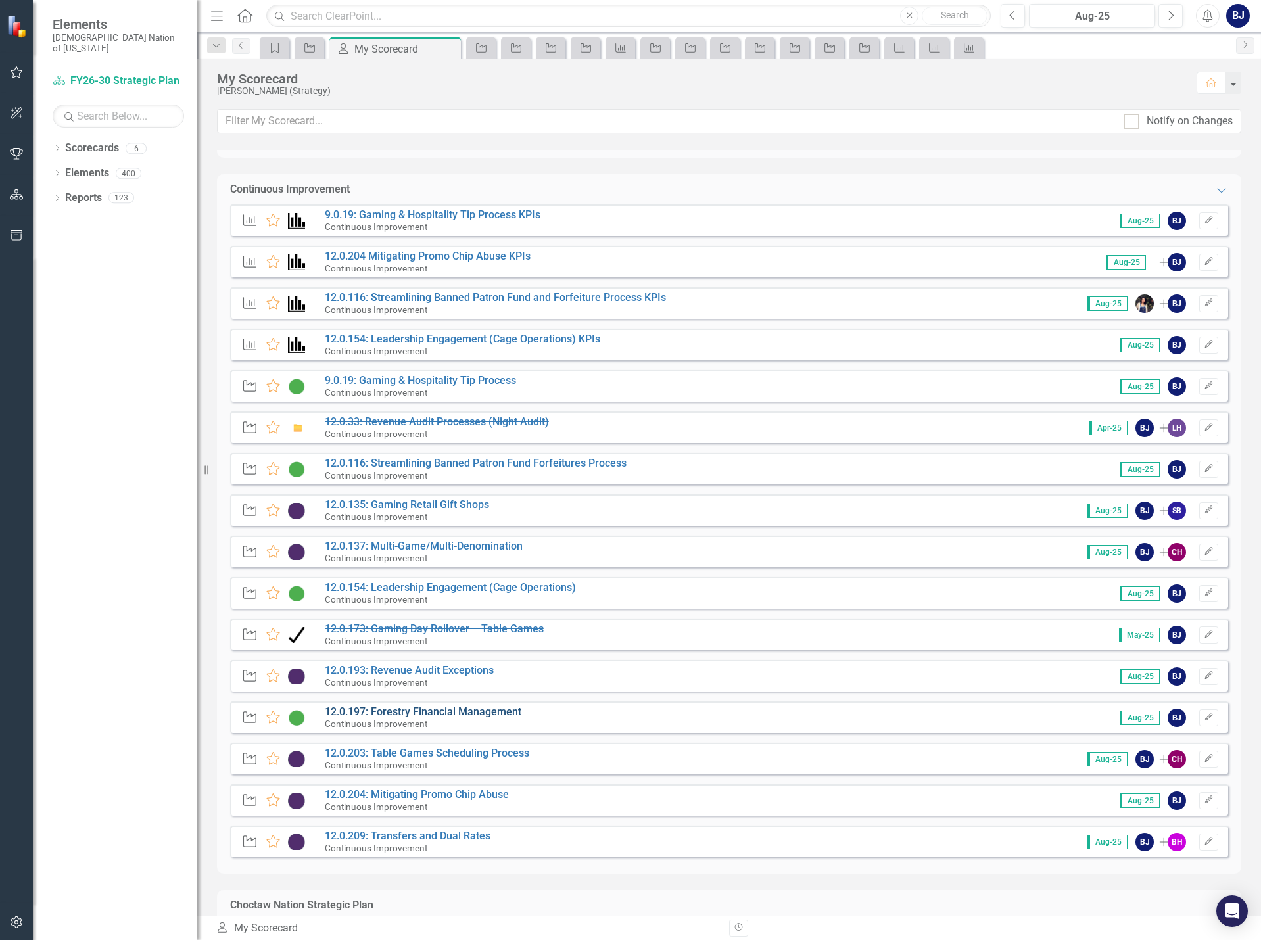
click at [384, 715] on link "12.0.197: Forestry Financial Management" at bounding box center [423, 711] width 197 height 12
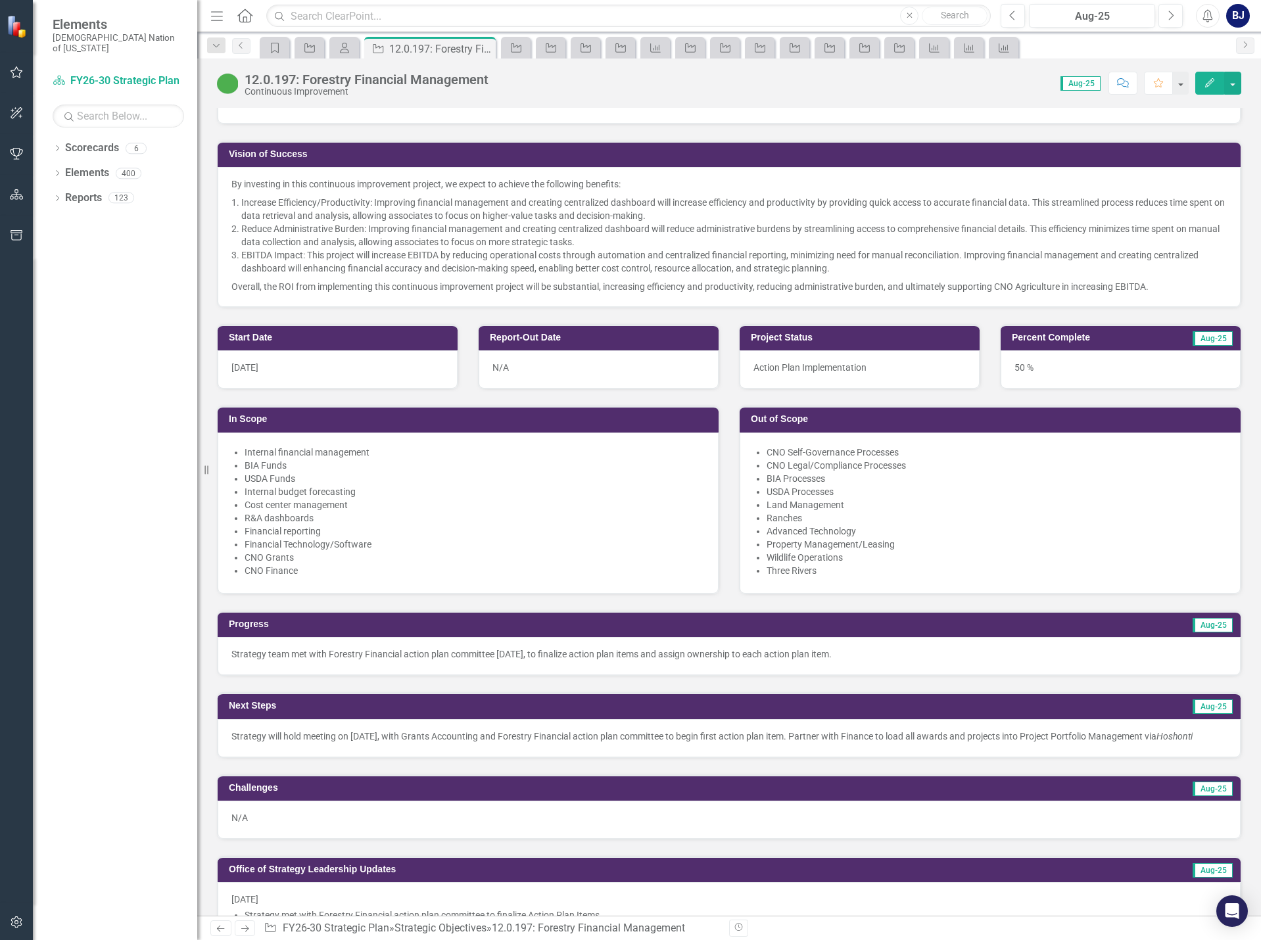
scroll to position [329, 0]
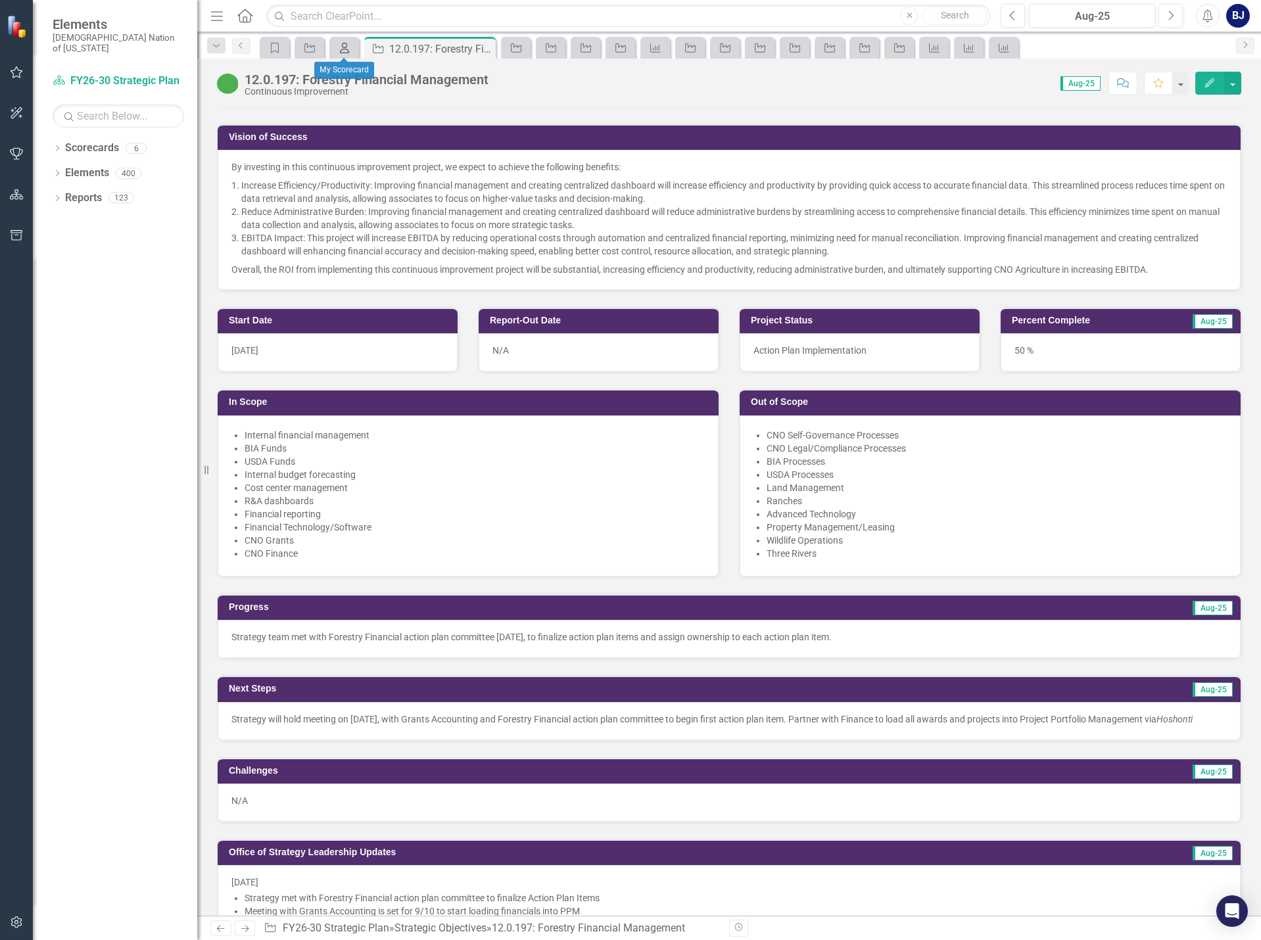
click at [337, 40] on div "My Scorecard" at bounding box center [342, 47] width 18 height 16
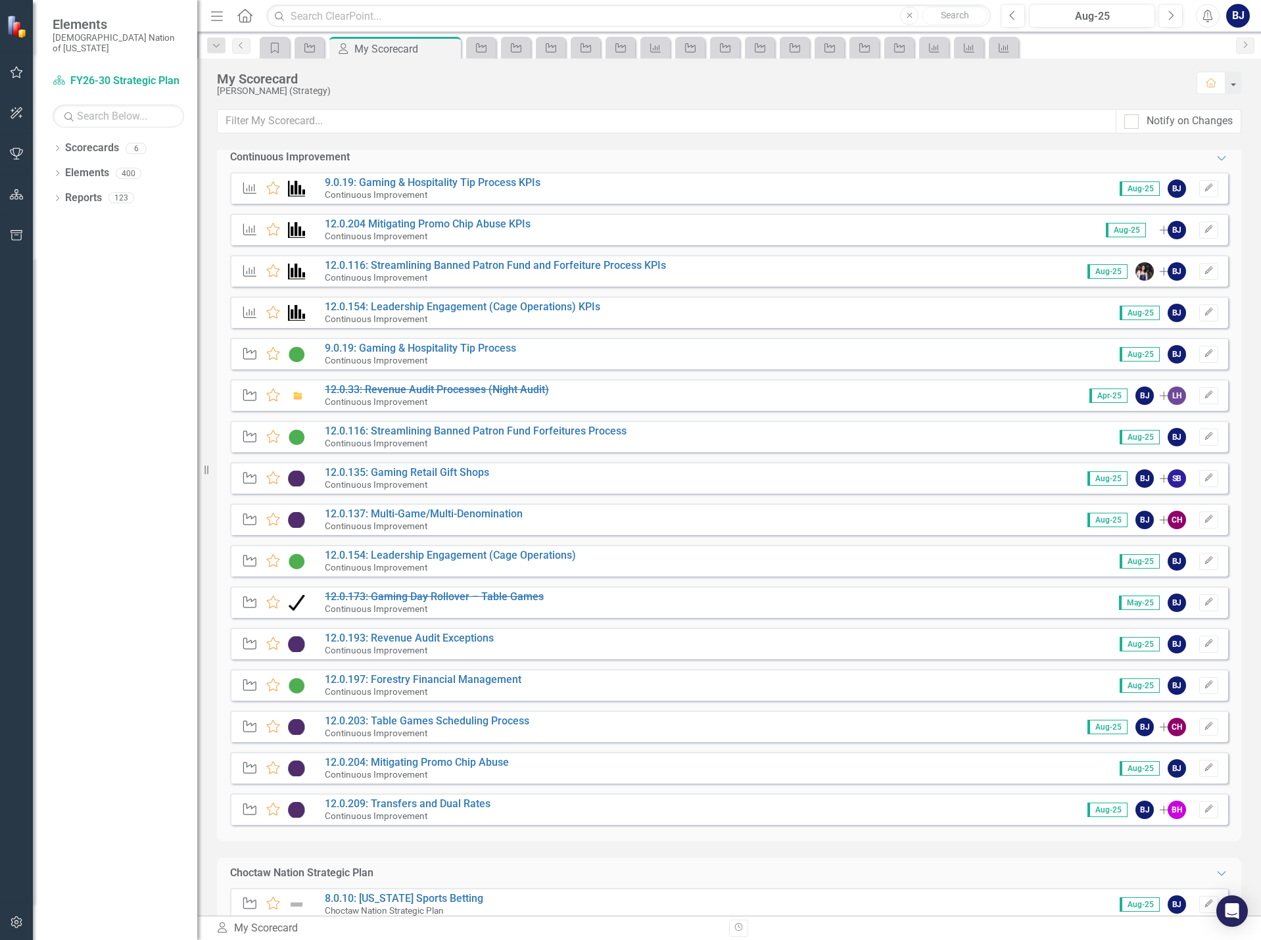
scroll to position [592, 0]
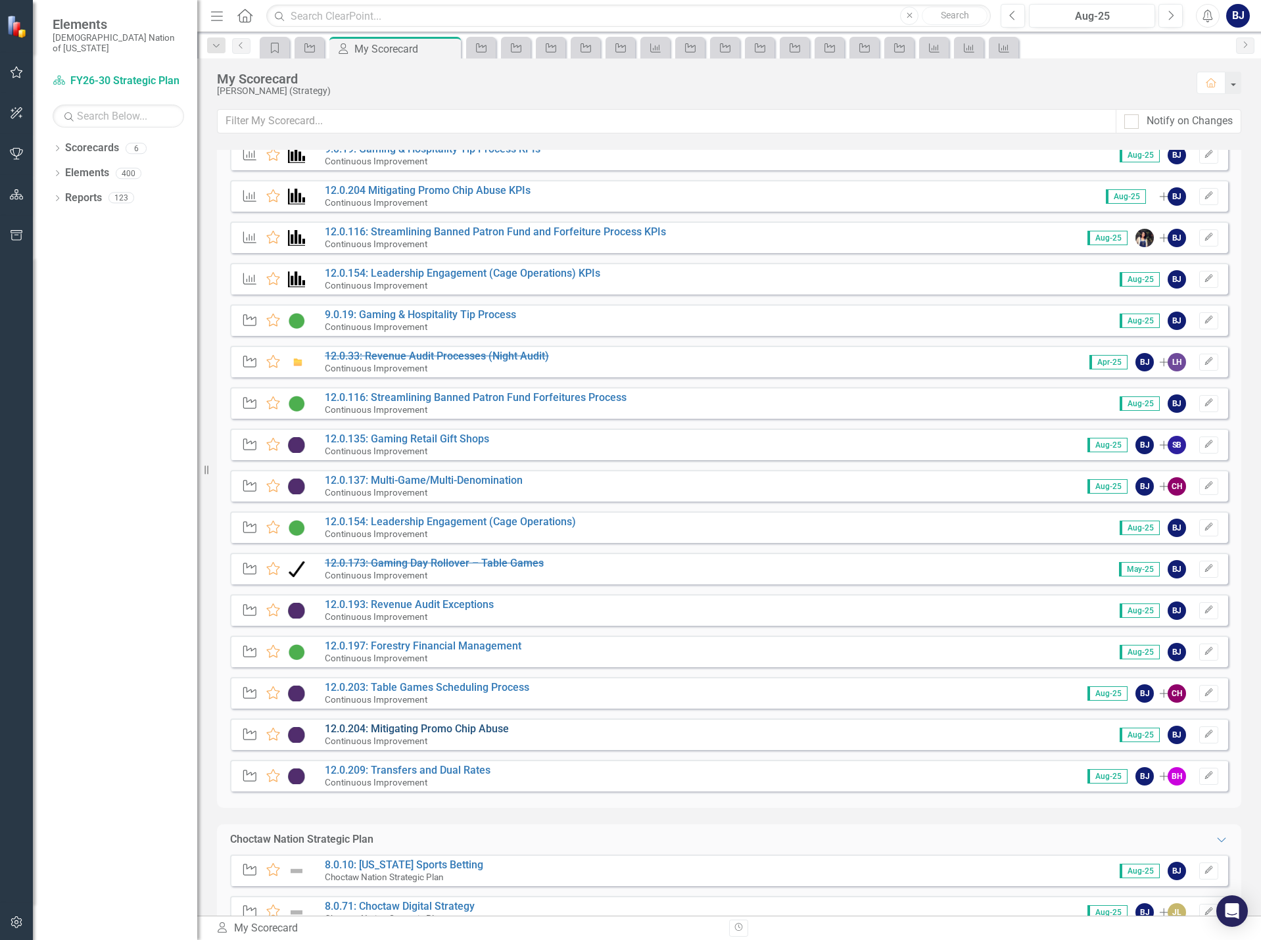
click at [416, 729] on link "12.0.204: Mitigating Promo Chip Abuse" at bounding box center [417, 729] width 184 height 12
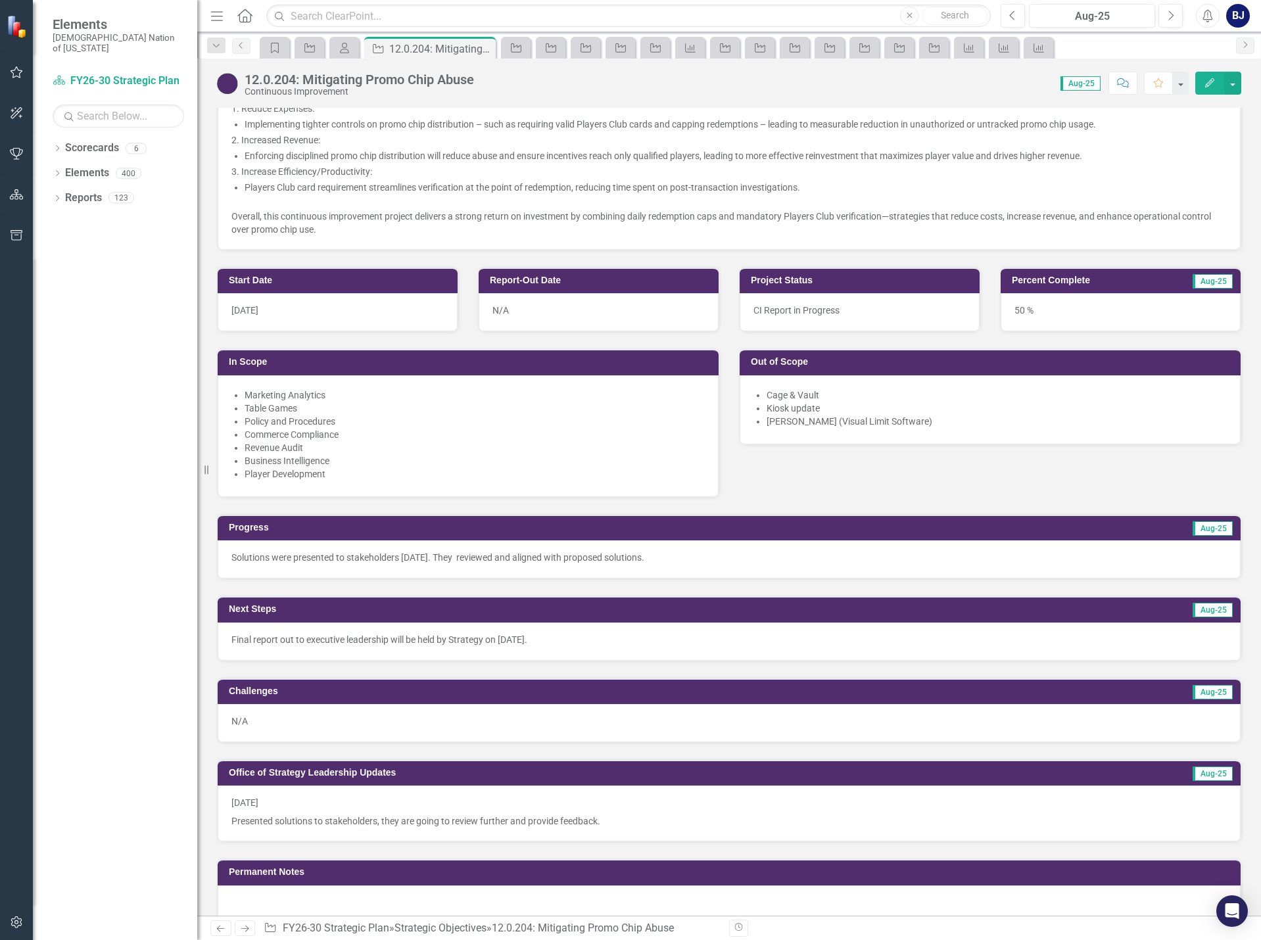
scroll to position [526, 0]
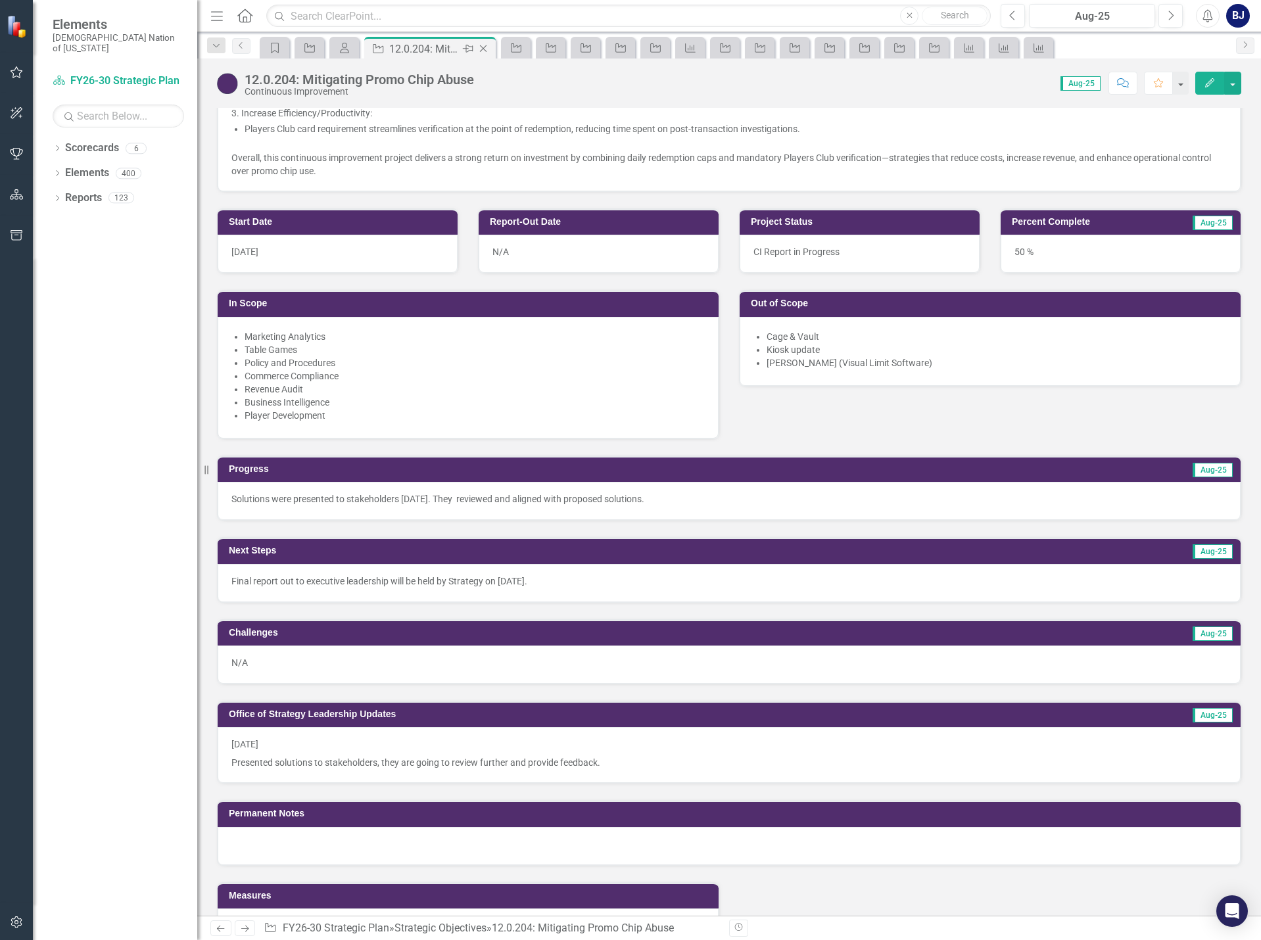
click at [478, 45] on icon "Close" at bounding box center [483, 48] width 13 height 11
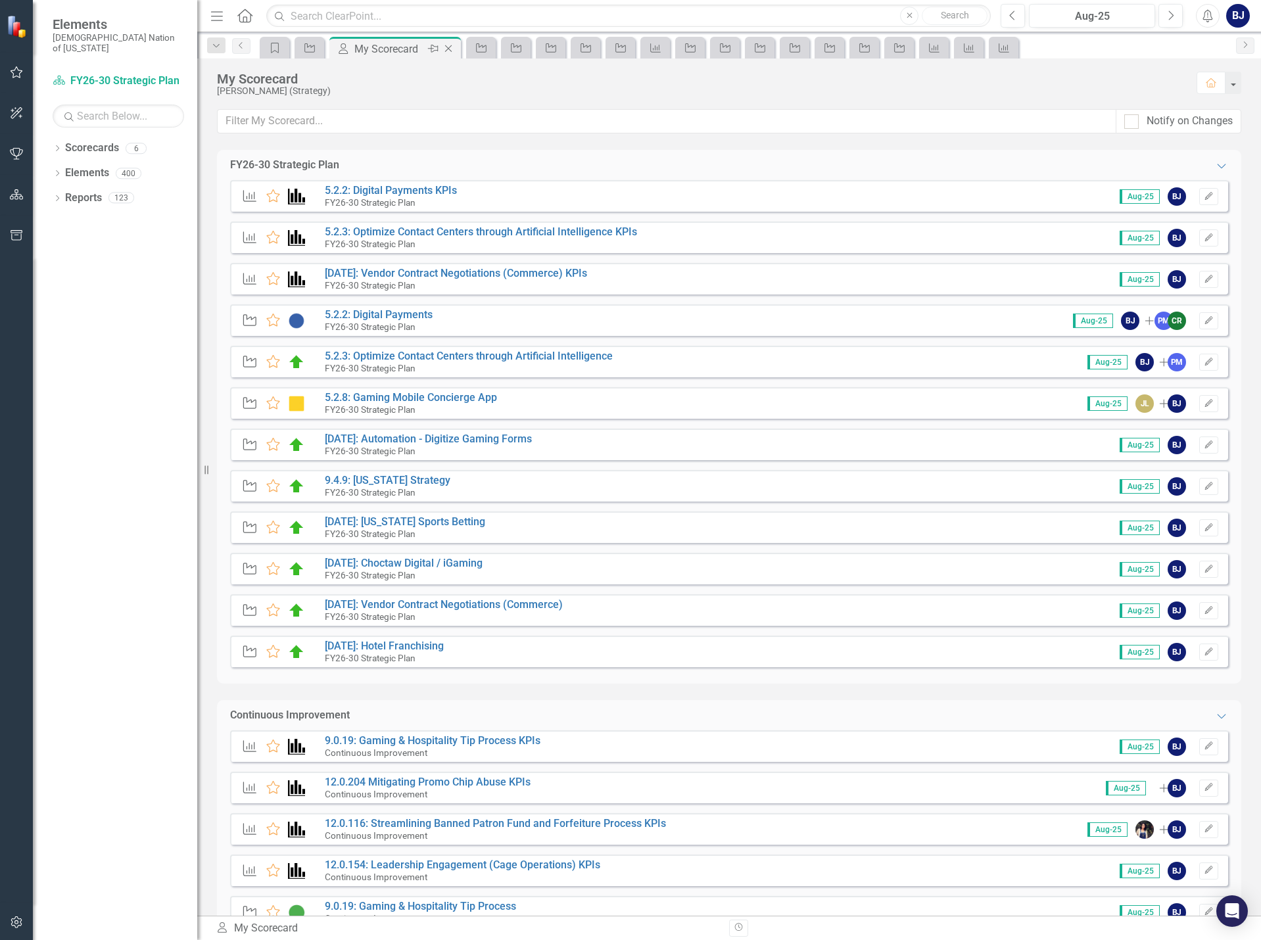
click at [448, 46] on icon "Close" at bounding box center [448, 48] width 13 height 11
